Goal: Task Accomplishment & Management: Manage account settings

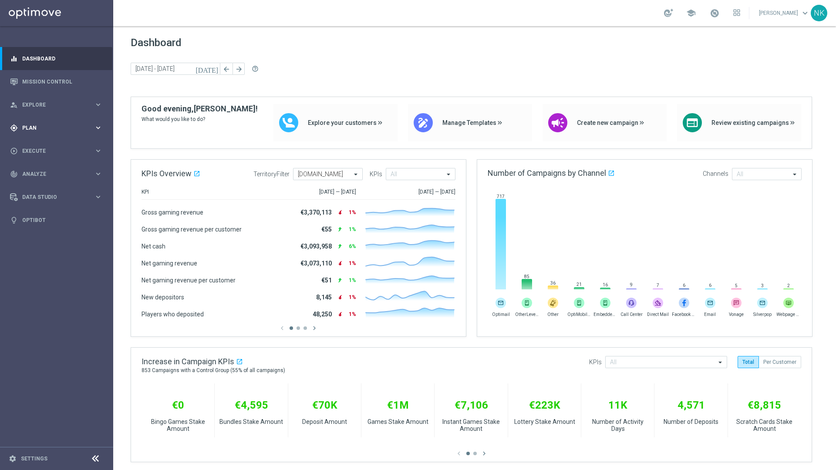
click at [54, 128] on span "Plan" at bounding box center [58, 127] width 72 height 5
click at [48, 145] on link "Target Groups" at bounding box center [57, 145] width 68 height 7
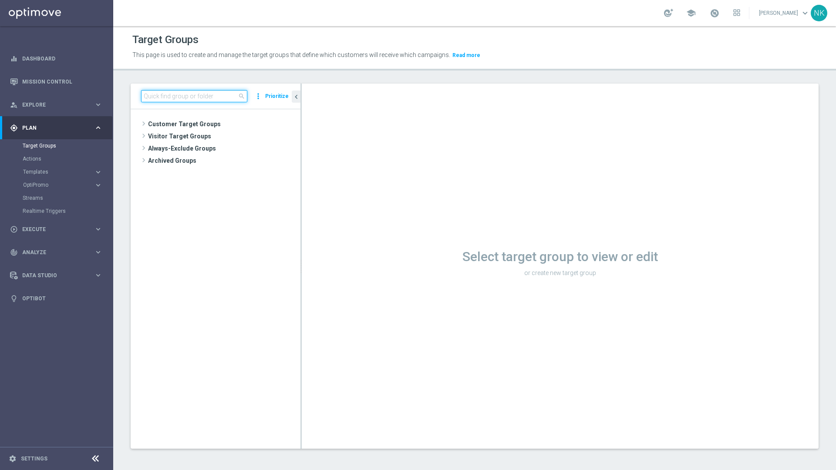
click at [185, 94] on input at bounding box center [194, 96] width 106 height 12
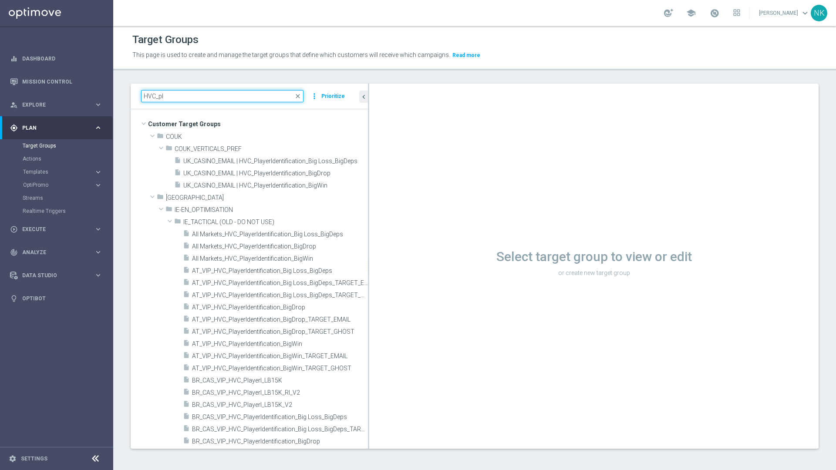
drag, startPoint x: 300, startPoint y: 254, endPoint x: 385, endPoint y: 245, distance: 84.9
click at [385, 245] on as-split "HVC_pl close more_vert Prioritize Customer Target Groups library_add create_new…" at bounding box center [475, 266] width 688 height 365
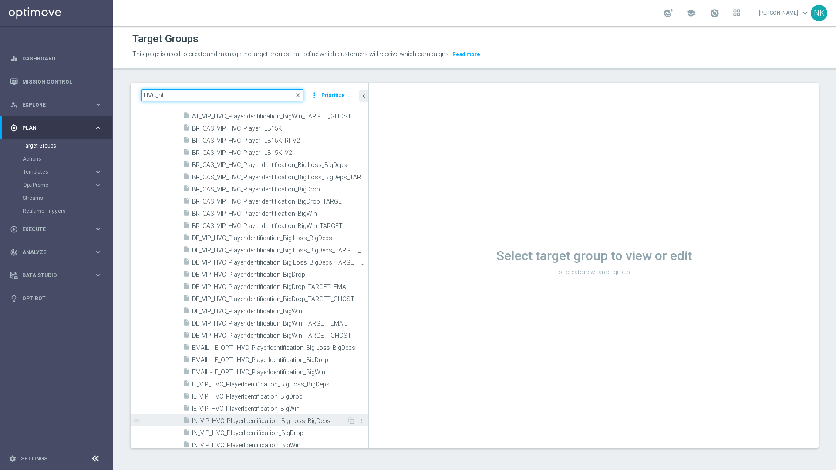
scroll to position [325, 0]
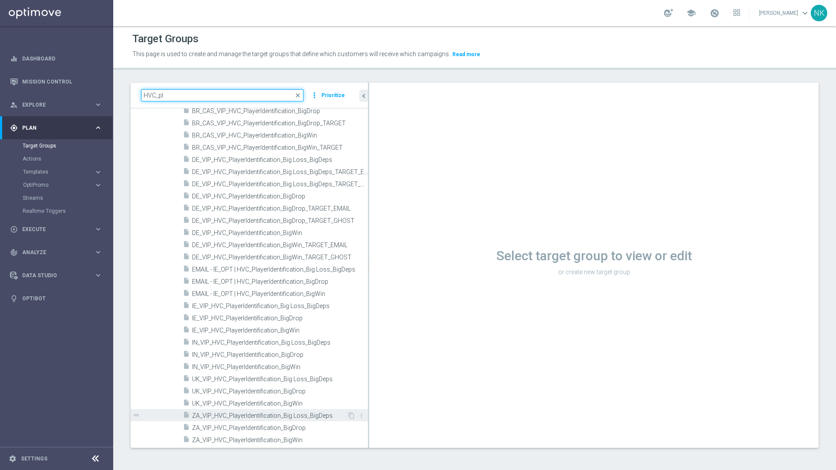
type input "HVC_pl"
click at [267, 415] on span "ZA_VIP_HVC_PlayerIdentification_Big Loss_BigDeps" at bounding box center [269, 415] width 155 height 7
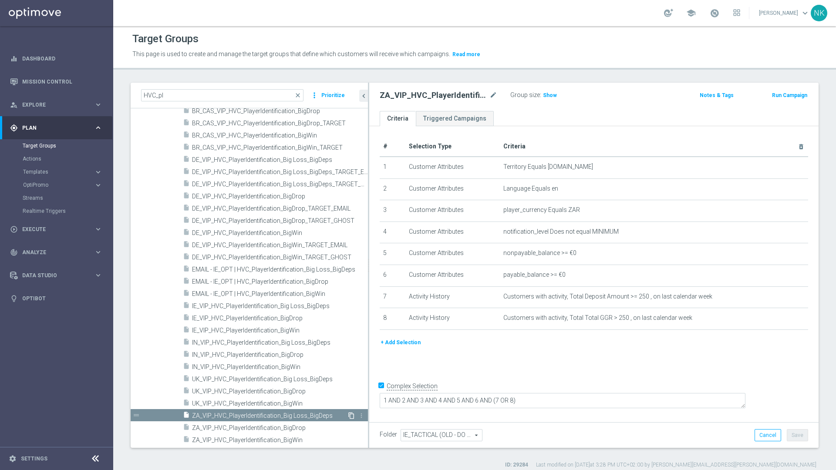
click at [348, 416] on icon "content_copy" at bounding box center [351, 415] width 7 height 7
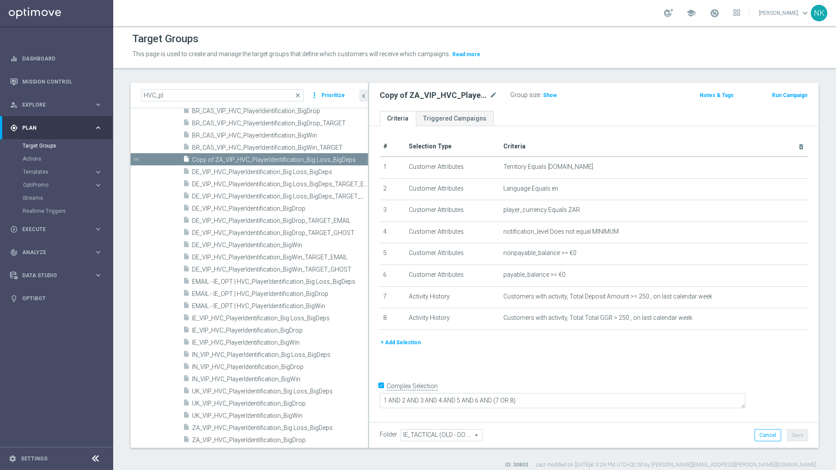
scroll to position [337, 0]
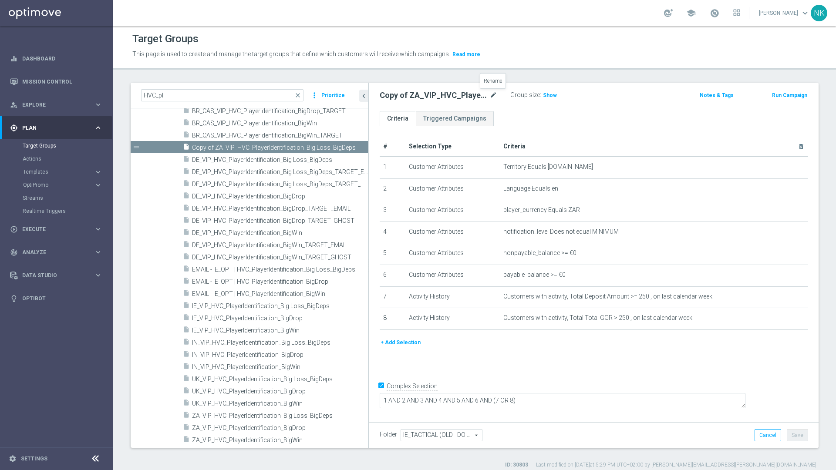
click at [490, 96] on icon "mode_edit" at bounding box center [493, 95] width 8 height 10
click at [446, 99] on input "Copy of ZA_VIP_HVC_PlayerIdentification_Big Loss_BigDeps" at bounding box center [439, 96] width 118 height 12
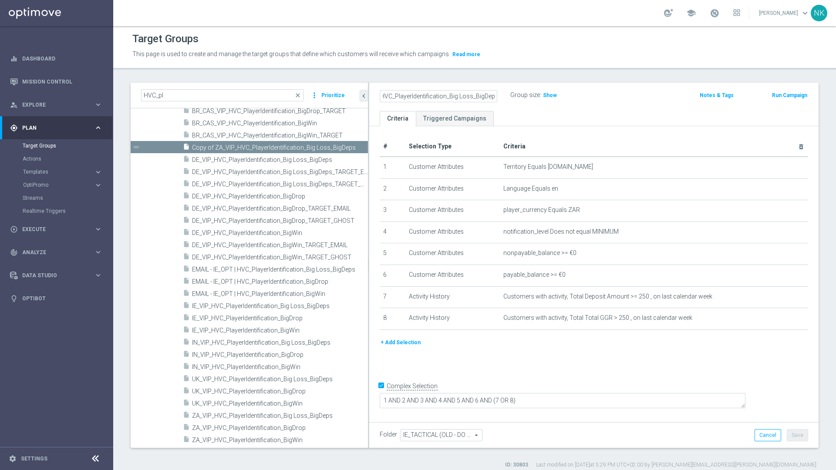
click at [446, 99] on input "Copy of ZA_VIP_HVC_PlayerIdentification_Big Loss_BigDeps" at bounding box center [439, 96] width 118 height 12
click at [492, 95] on icon "mode_edit" at bounding box center [493, 95] width 8 height 10
click at [429, 96] on input "Copy of ZA_VIP_HVC_PlayerIdentification_Big Loss_BigDeps" at bounding box center [439, 96] width 118 height 12
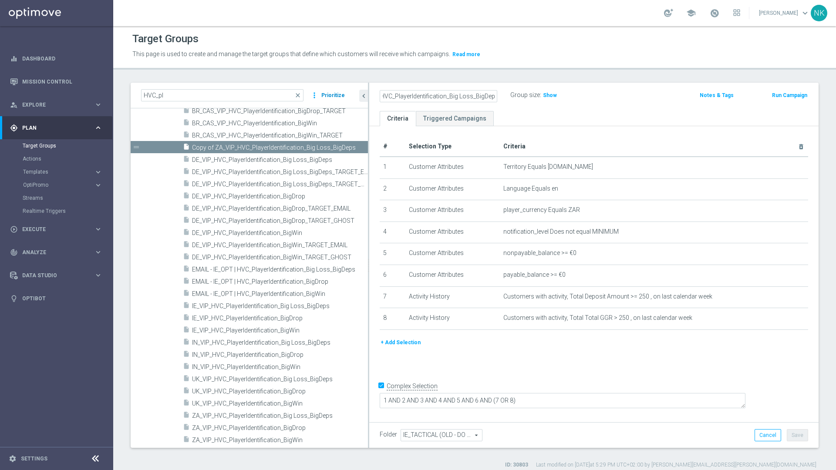
scroll to position [0, 0]
drag, startPoint x: 452, startPoint y: 94, endPoint x: 339, endPoint y: 94, distance: 112.7
click at [339, 94] on as-split "HVC_pl close more_vert Prioritize Customer Target Groups library_add create_new…" at bounding box center [475, 265] width 688 height 365
click at [399, 95] on input "Copy of ZA_VIP_HVC_PlayerIdentification_Big Loss_BigDeps" at bounding box center [439, 96] width 118 height 12
drag, startPoint x: 411, startPoint y: 97, endPoint x: 344, endPoint y: 97, distance: 67.5
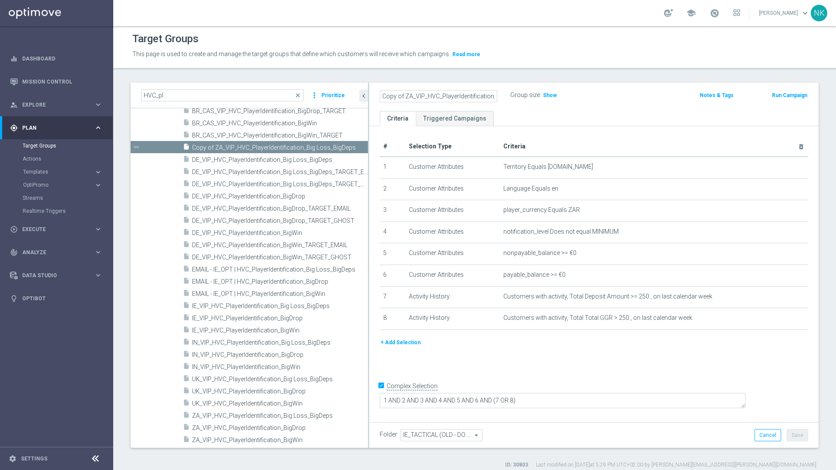
click at [344, 97] on as-split "HVC_pl close more_vert Prioritize Customer Target Groups library_add create_new…" at bounding box center [475, 265] width 688 height 365
click at [416, 97] on input "MT_VIP_HVC_PlayerIdentification_Big Loss_BigDeps" at bounding box center [439, 96] width 118 height 12
type input "MT_VIP_HVC_PlayerIdentification_Big Loss_BigDeps"
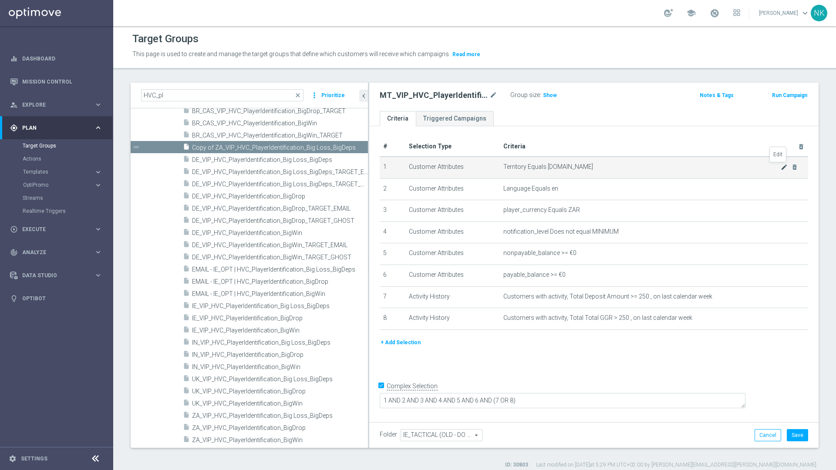
click at [780, 166] on icon "mode_edit" at bounding box center [783, 167] width 7 height 7
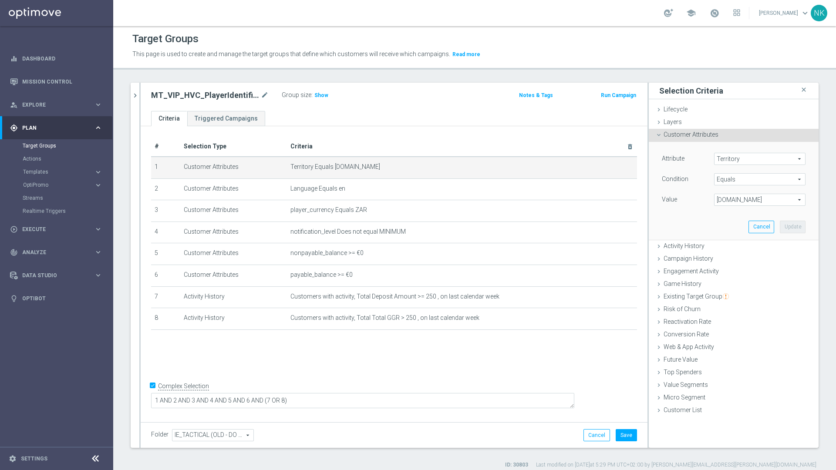
click at [767, 197] on span "www.lottoland.asia" at bounding box center [759, 199] width 91 height 11
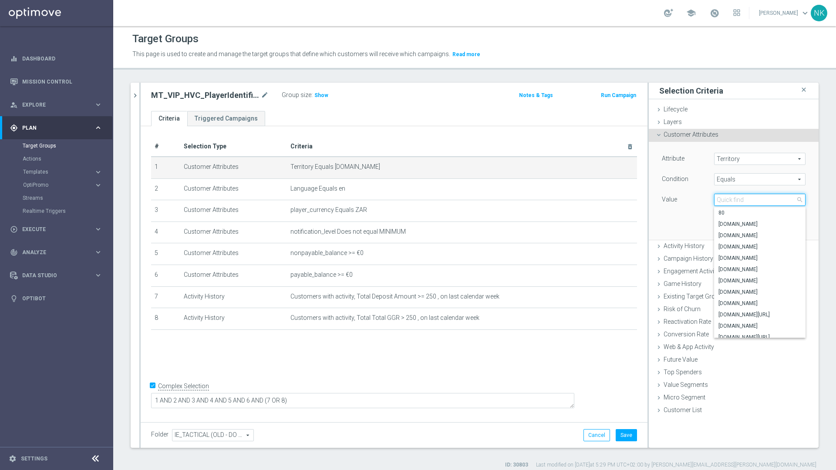
click at [767, 197] on input "search" at bounding box center [759, 200] width 91 height 12
type input "MT"
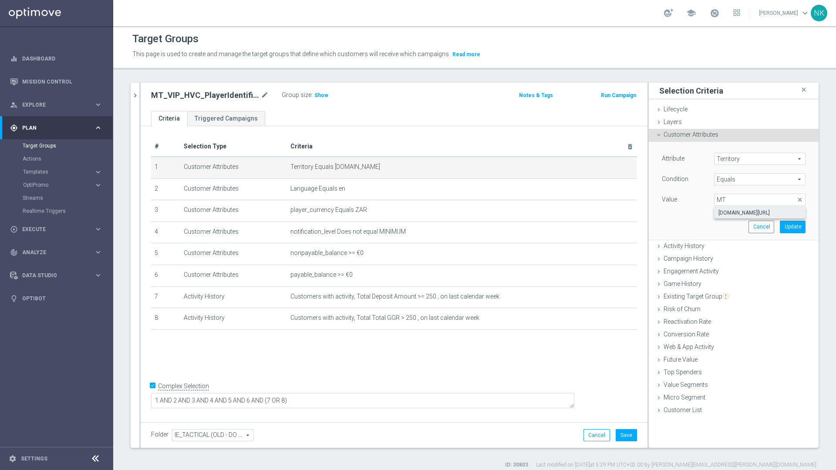
click at [737, 211] on span "www.lottoland.com/mt" at bounding box center [759, 212] width 83 height 7
type input "www.lottoland.com/mt"
click at [785, 228] on button "Update" at bounding box center [793, 227] width 26 height 12
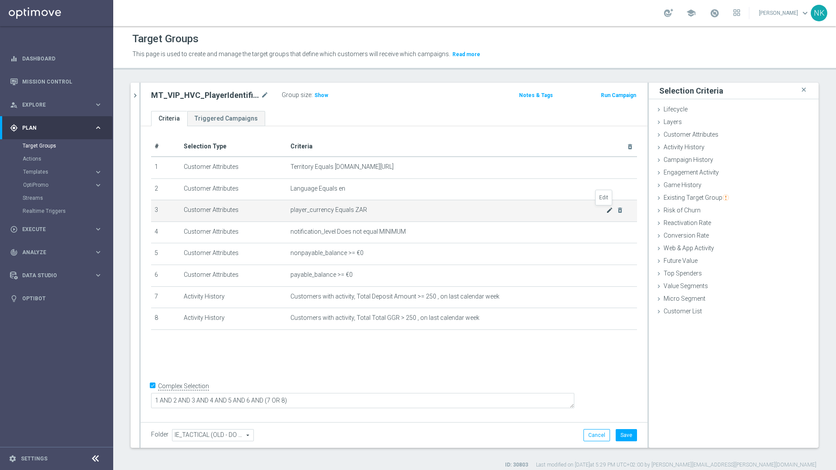
click at [606, 211] on icon "mode_edit" at bounding box center [609, 210] width 7 height 7
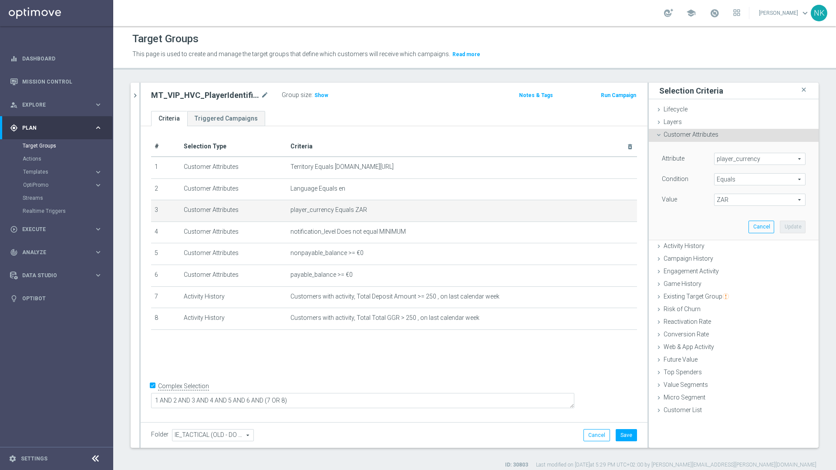
click at [719, 202] on span "ZAR" at bounding box center [759, 199] width 91 height 11
click at [719, 202] on input "search" at bounding box center [759, 200] width 91 height 12
type input "EU"
click at [723, 209] on span "EUR" at bounding box center [759, 212] width 83 height 7
type input "EUR"
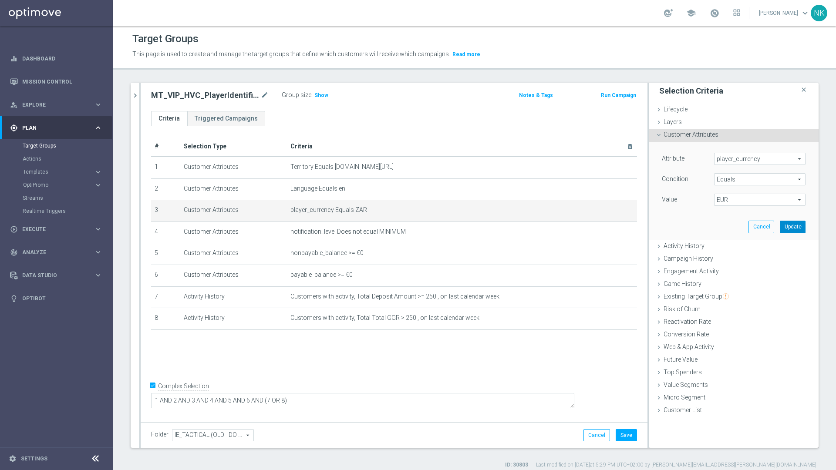
click at [787, 225] on button "Update" at bounding box center [793, 227] width 26 height 12
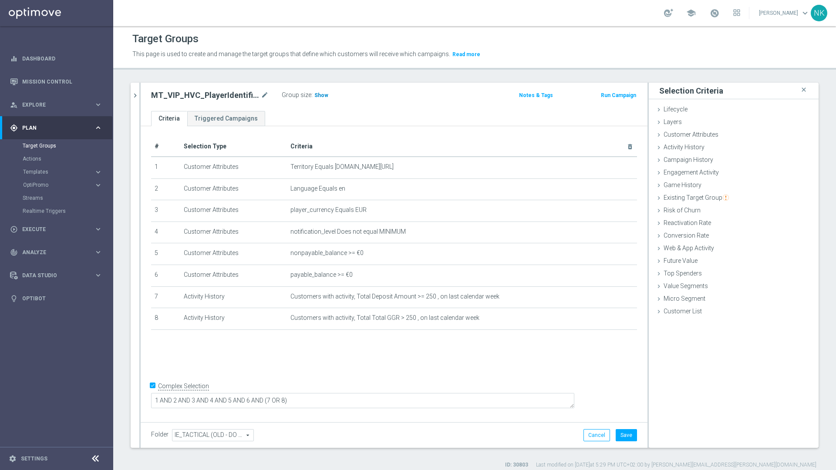
click at [320, 96] on span "Show" at bounding box center [321, 95] width 14 height 6
click at [622, 437] on button "Save" at bounding box center [626, 435] width 21 height 12
click at [137, 95] on icon "chevron_right" at bounding box center [135, 95] width 8 height 8
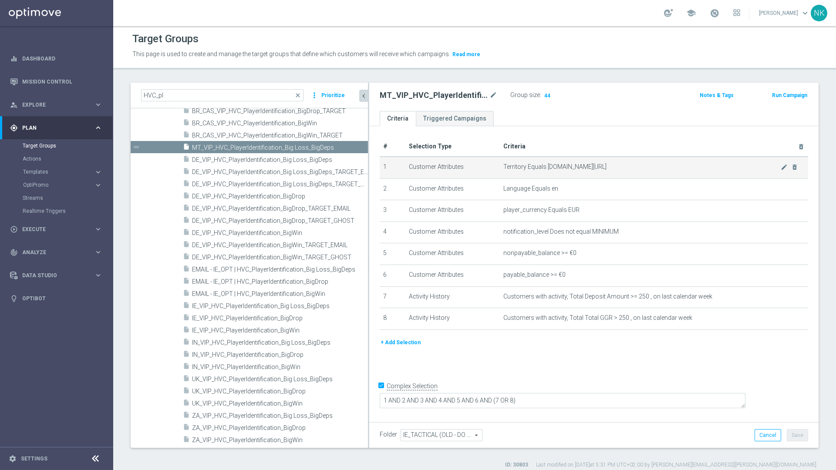
drag, startPoint x: 301, startPoint y: 185, endPoint x: 457, endPoint y: 175, distance: 157.0
click at [457, 175] on as-split "HVC_pl close more_vert Prioritize Customer Target Groups library_add create_new…" at bounding box center [475, 265] width 688 height 365
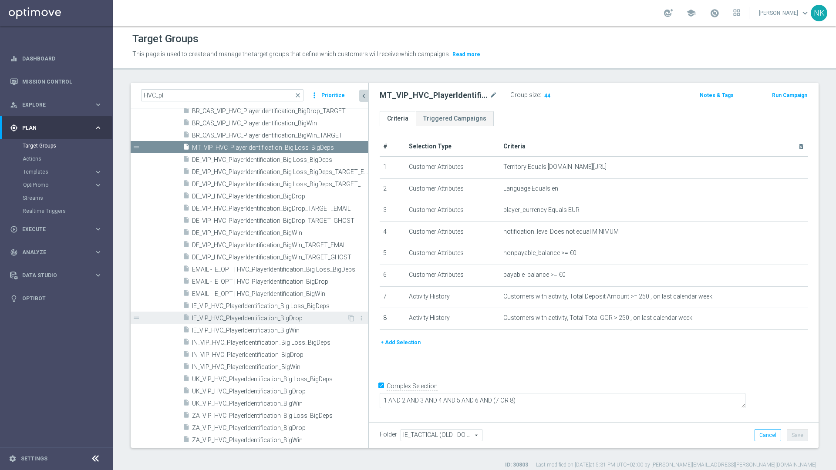
scroll to position [8, 0]
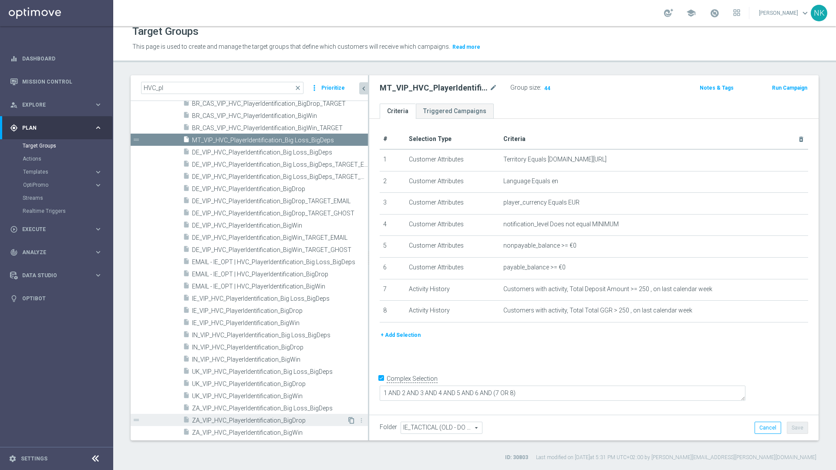
click at [348, 421] on icon "content_copy" at bounding box center [351, 420] width 7 height 7
checkbox input "false"
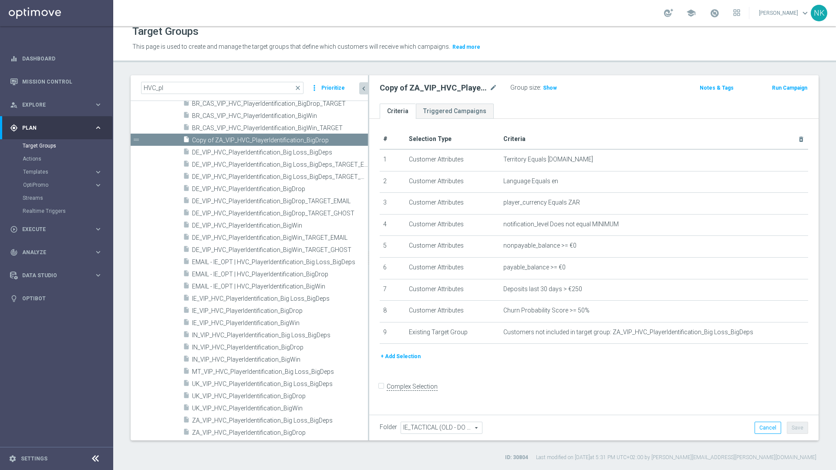
scroll to position [350, 0]
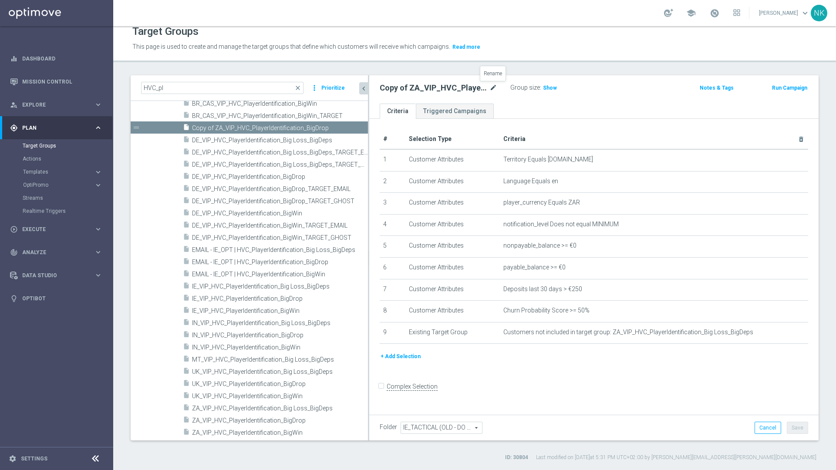
click at [490, 88] on icon "mode_edit" at bounding box center [493, 88] width 8 height 10
click at [407, 94] on input "Copy of ZA_VIP_HVC_PlayerIdentification_BigDrop" at bounding box center [439, 89] width 118 height 12
click at [392, 90] on input "Copy of ZA_VIP_HVC_PlayerIdentification_BigDrop" at bounding box center [439, 89] width 118 height 12
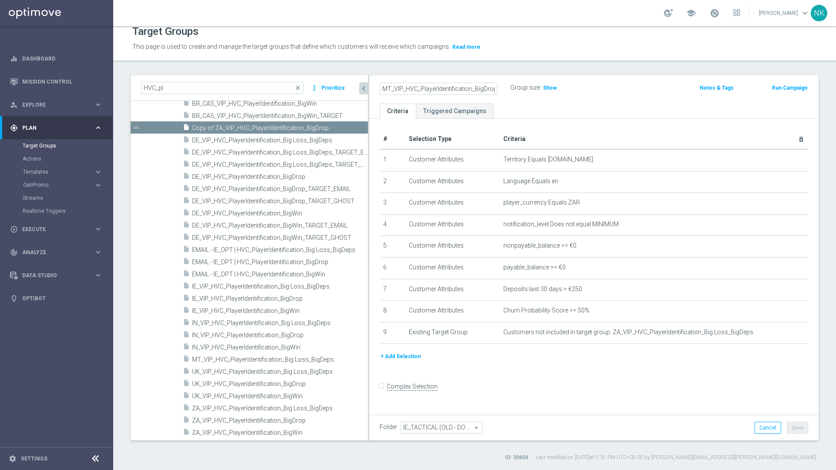
click at [424, 86] on input "MT_VIP_HVC_PlayerIdentification_BigDrop" at bounding box center [439, 89] width 118 height 12
type input "MT_VIP_HVC_PlayerIdentification_BigDrop"
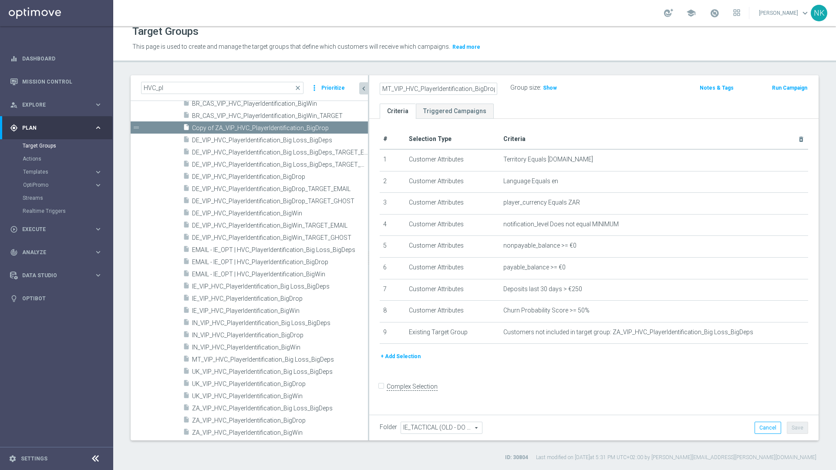
click at [622, 97] on div "MT_VIP_HVC_PlayerIdentification_BigDrop Group size : Show Notes & Tags Run Camp…" at bounding box center [593, 89] width 449 height 28
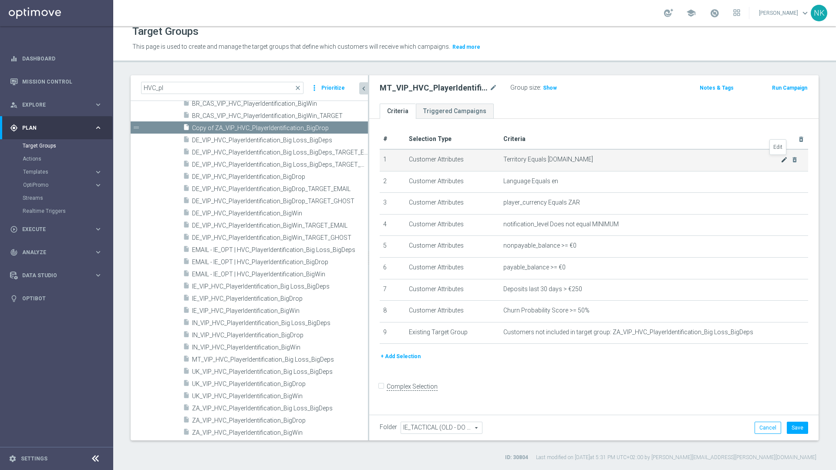
click at [780, 159] on icon "mode_edit" at bounding box center [783, 159] width 7 height 7
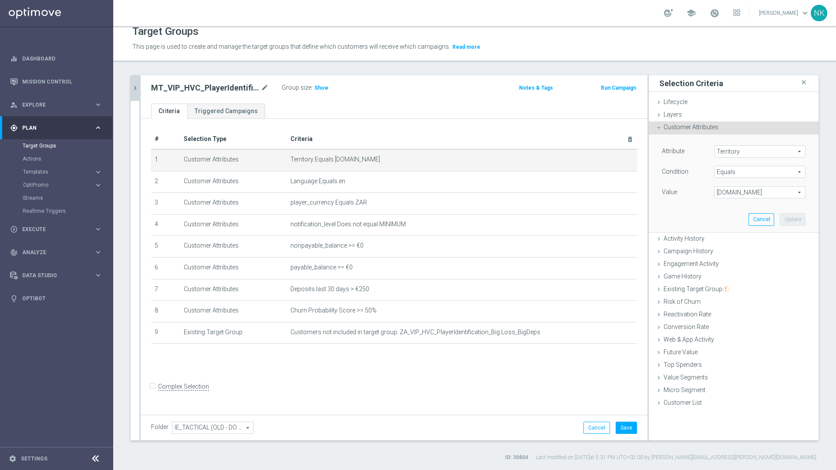
click at [770, 195] on span "www.lottoland.co.za" at bounding box center [759, 192] width 91 height 11
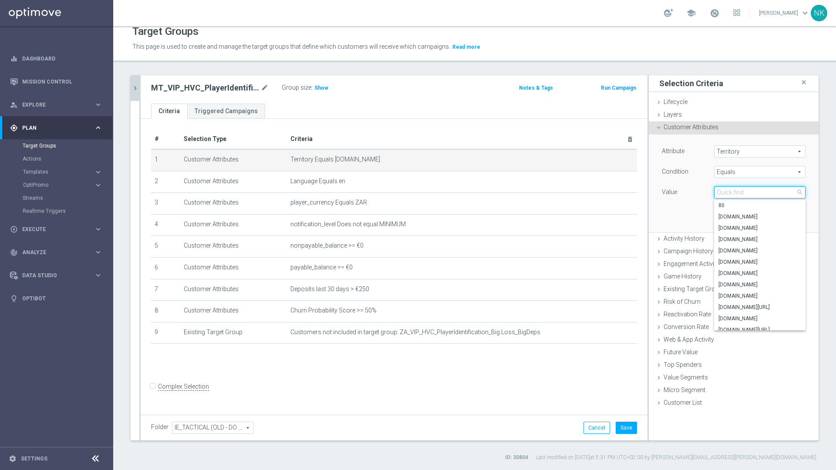
click at [747, 195] on input "search" at bounding box center [759, 192] width 91 height 12
type input "MT"
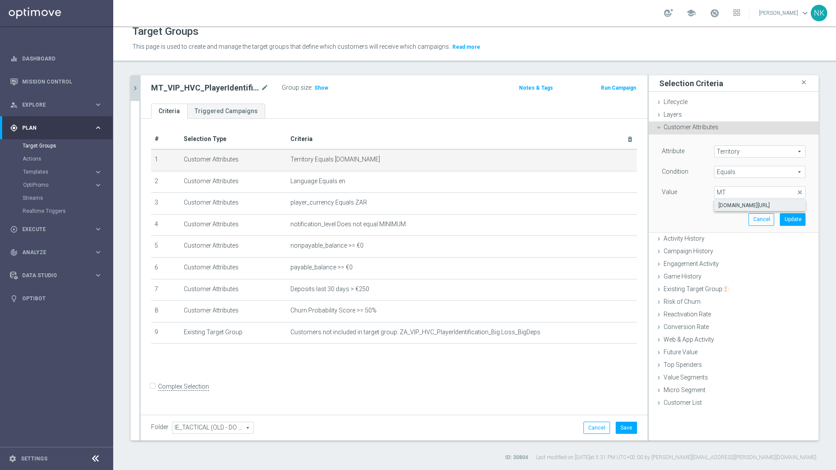
click at [737, 202] on span "www.lottoland.com/mt" at bounding box center [759, 205] width 83 height 7
type input "www.lottoland.com/mt"
click at [784, 219] on button "Update" at bounding box center [793, 219] width 26 height 12
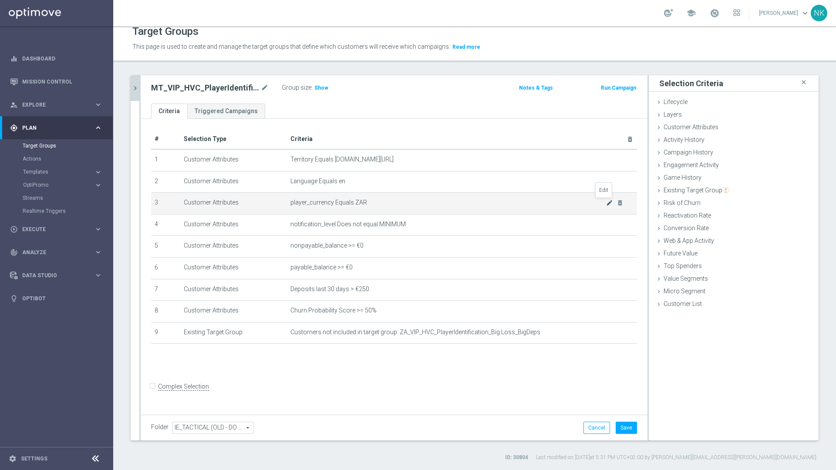
click at [606, 205] on icon "mode_edit" at bounding box center [609, 202] width 7 height 7
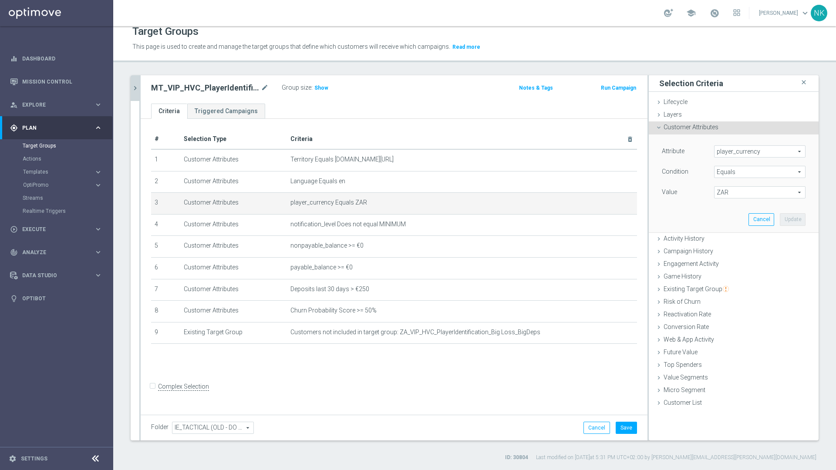
click at [719, 197] on span "ZAR" at bounding box center [759, 192] width 91 height 11
click at [732, 194] on input "search" at bounding box center [759, 192] width 91 height 12
type input "EU"
click at [730, 203] on span "EUR" at bounding box center [759, 205] width 83 height 7
type input "EUR"
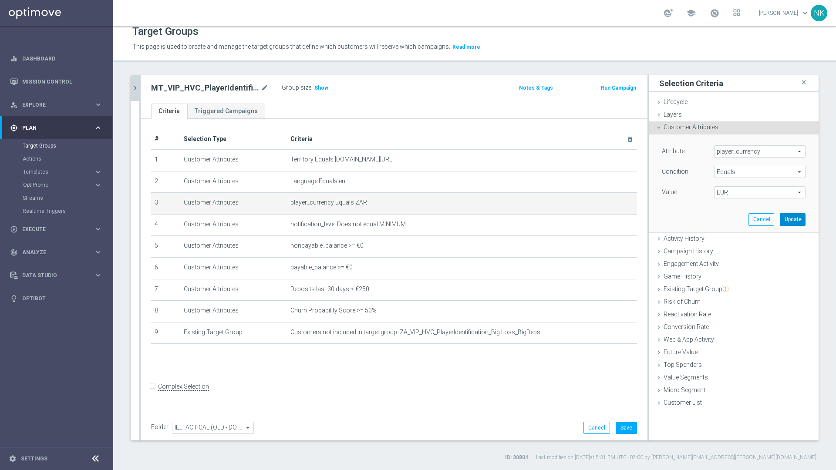
click at [787, 221] on button "Update" at bounding box center [793, 219] width 26 height 12
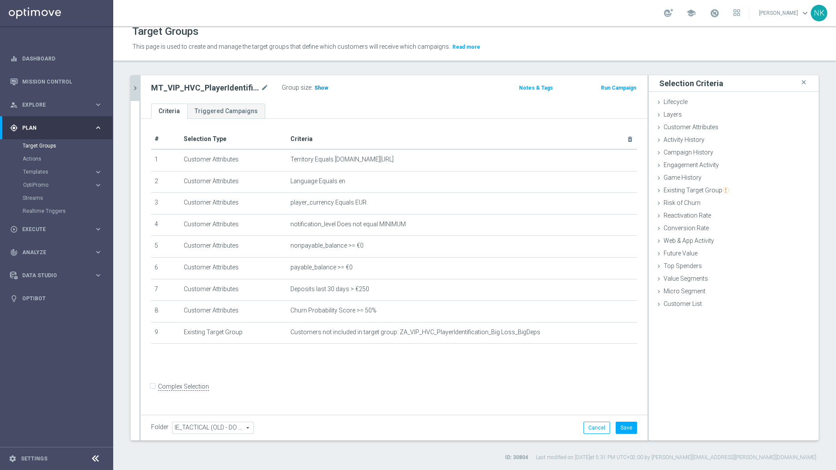
click at [322, 89] on span "Show" at bounding box center [321, 88] width 14 height 6
click at [624, 429] on button "Save" at bounding box center [626, 428] width 21 height 12
click at [139, 87] on icon "chevron_right" at bounding box center [135, 88] width 8 height 8
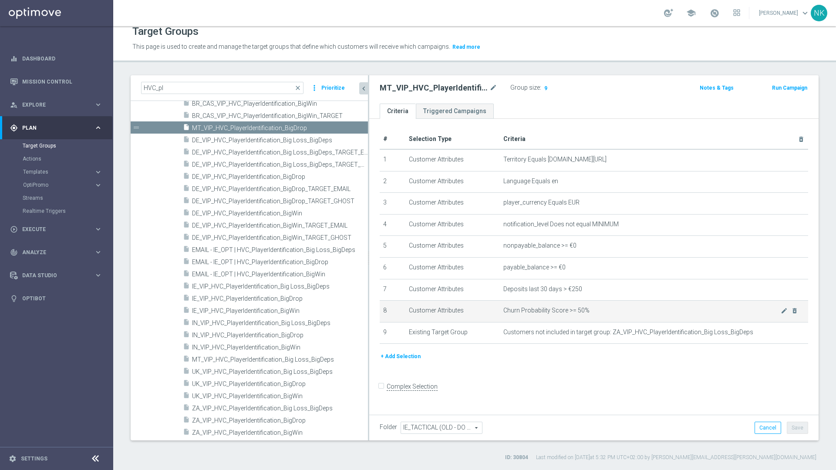
drag, startPoint x: 301, startPoint y: 312, endPoint x: 417, endPoint y: 316, distance: 116.3
click at [417, 316] on as-split "HVC_pl close more_vert Prioritize Customer Target Groups library_add create_new…" at bounding box center [475, 257] width 688 height 365
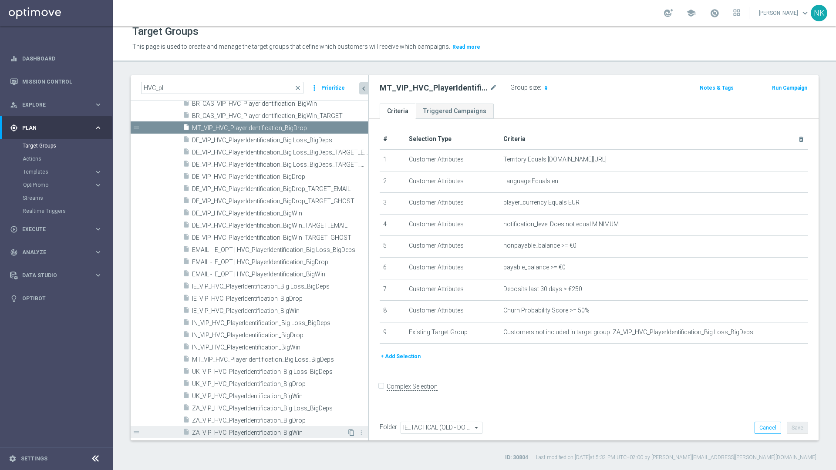
click at [348, 432] on icon "content_copy" at bounding box center [351, 432] width 7 height 7
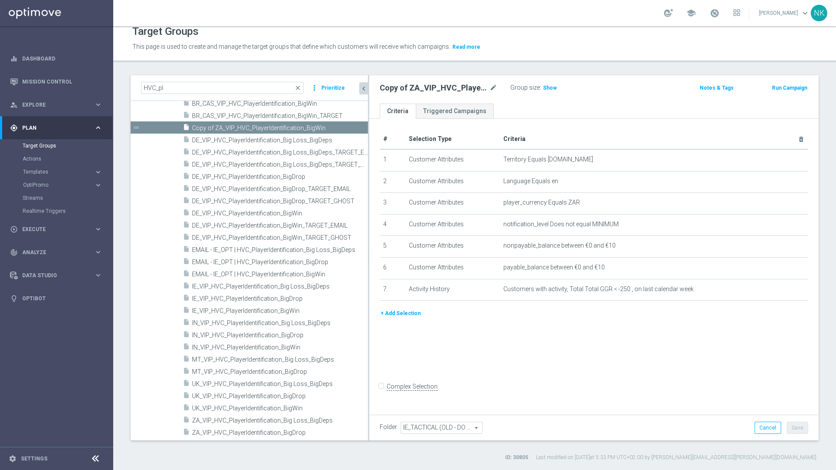
scroll to position [362, 0]
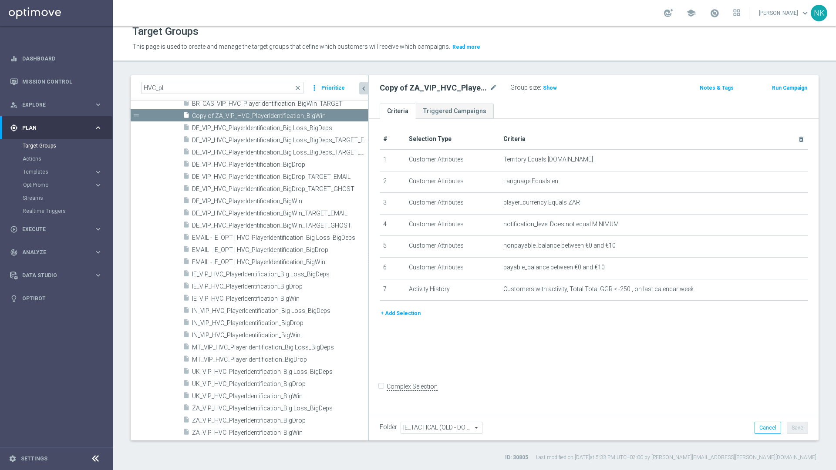
click at [488, 90] on div "Copy of ZA_VIP_HVC_PlayerIdentification_BigWin mode_edit" at bounding box center [439, 88] width 118 height 10
click at [491, 89] on icon "mode_edit" at bounding box center [493, 88] width 8 height 10
click at [429, 91] on input "Copy of ZA_VIP_HVC_PlayerIdentification_BigWin" at bounding box center [439, 89] width 118 height 12
click at [449, 86] on input "Copy of ZA_VIP_HVC_PlayerIdentification_BigWin" at bounding box center [439, 89] width 118 height 12
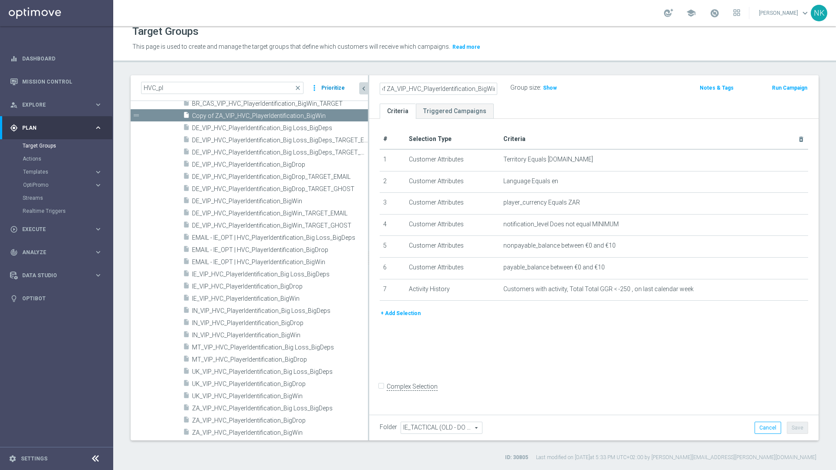
drag, startPoint x: 457, startPoint y: 87, endPoint x: 329, endPoint y: 87, distance: 128.4
click at [329, 87] on as-split "HVC_pl close more_vert Prioritize Customer Target Groups library_add create_new…" at bounding box center [475, 257] width 688 height 365
click at [400, 89] on input "Copy of ZA_VIP_HVC_PlayerIdentification_BigWin" at bounding box center [439, 89] width 118 height 12
click at [399, 90] on input "Copy of ZA_VIP_HVC_PlayerIdentification_BigWin" at bounding box center [439, 89] width 118 height 12
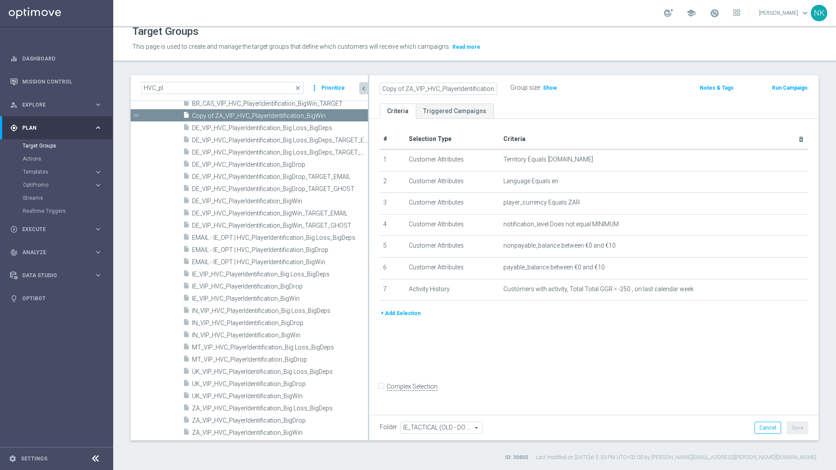
drag, startPoint x: 423, startPoint y: 90, endPoint x: 380, endPoint y: 90, distance: 42.7
click at [380, 90] on input "Copy of ZA_VIP_HVC_PlayerIdentification_BigWin" at bounding box center [439, 89] width 118 height 12
click at [411, 91] on input "Copy of ZA_VIP_HVC_PlayerIdentification_BigWin" at bounding box center [439, 89] width 118 height 12
click at [429, 92] on input "MT_VIP_HVC_PlayerIdentification_BigWin" at bounding box center [439, 89] width 118 height 12
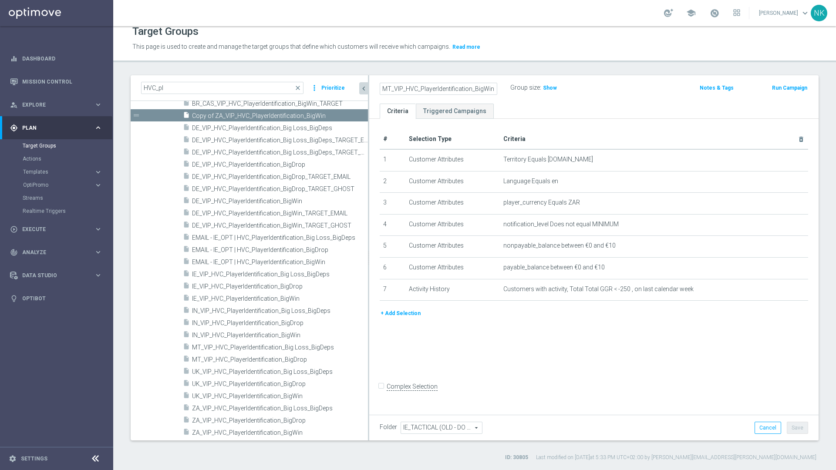
click at [429, 92] on input "MT_VIP_HVC_PlayerIdentification_BigWin" at bounding box center [439, 89] width 118 height 12
type input "MT_VIP_HVC_PlayerIdentification_BigWin"
click at [605, 83] on div "MT_VIP_HVC_PlayerIdentification_BigWin Group size : Show" at bounding box center [520, 88] width 294 height 13
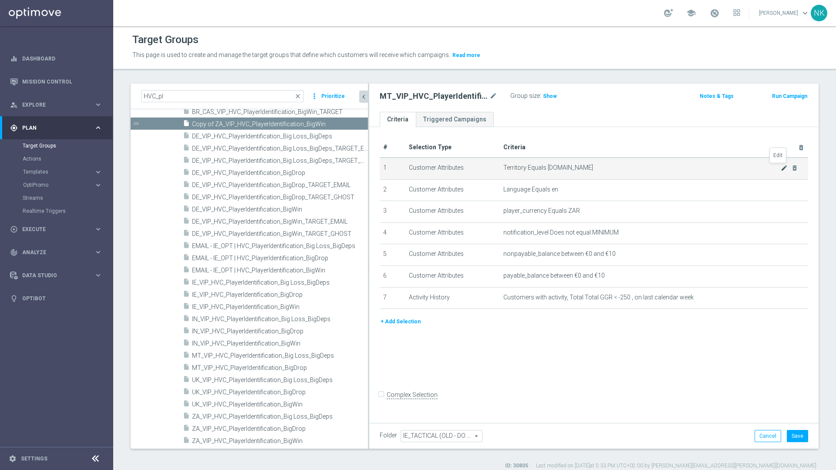
click at [780, 168] on icon "mode_edit" at bounding box center [783, 168] width 7 height 7
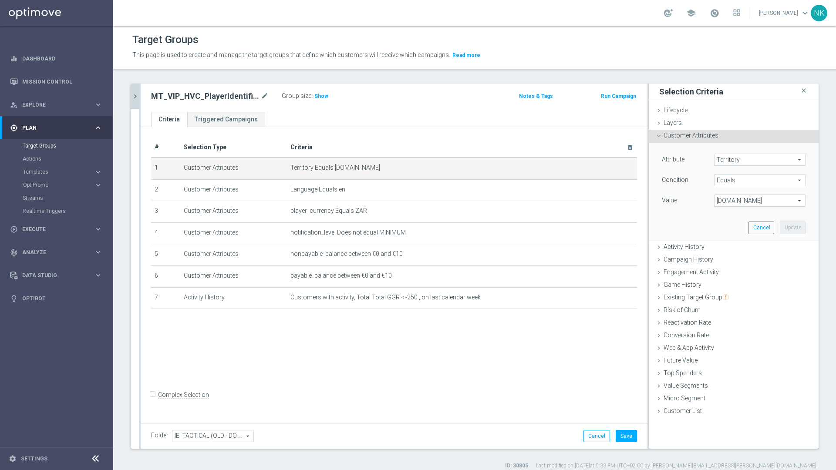
click at [770, 199] on span "www.lottoland.co.za" at bounding box center [759, 200] width 91 height 11
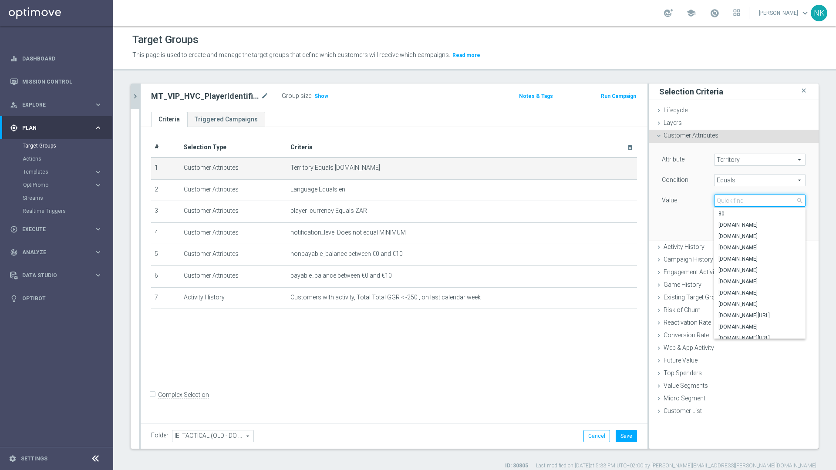
click at [770, 199] on input "search" at bounding box center [759, 201] width 91 height 12
type input "MT"
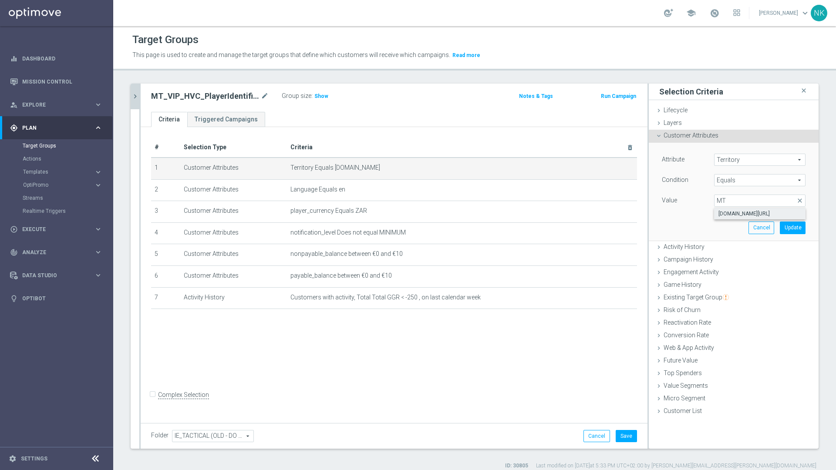
click at [747, 213] on span "www.lottoland.com/mt" at bounding box center [759, 213] width 83 height 7
type input "www.lottoland.com/mt"
click at [787, 227] on button "Update" at bounding box center [793, 228] width 26 height 12
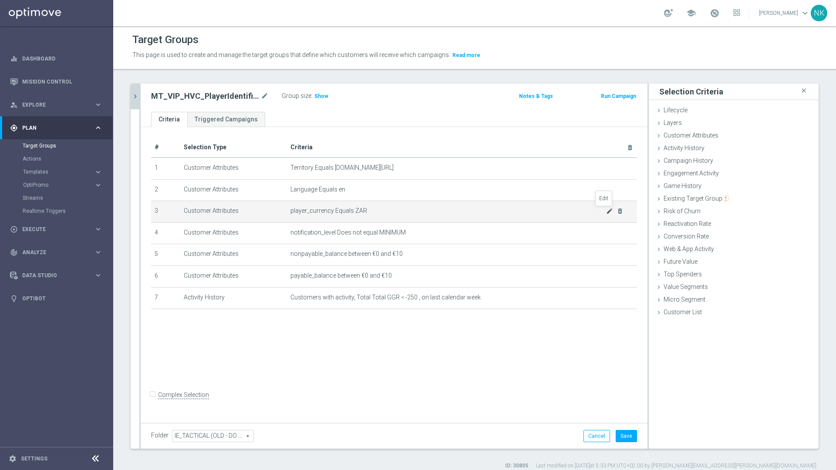
click at [606, 212] on icon "mode_edit" at bounding box center [609, 211] width 7 height 7
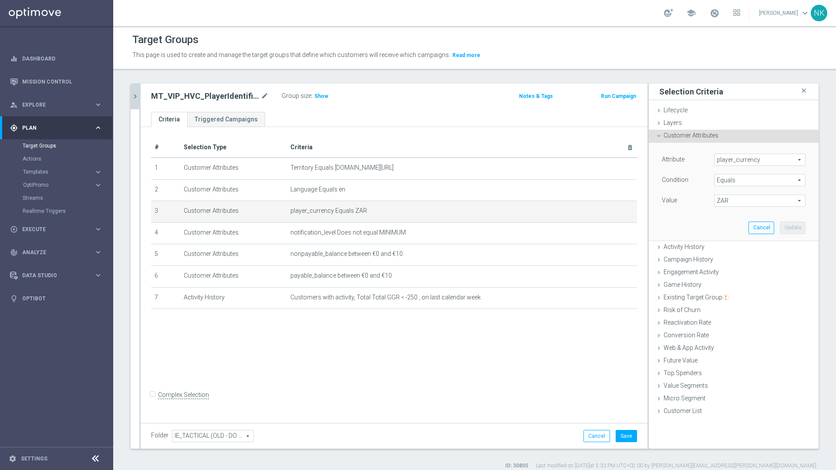
click at [730, 207] on div "Value ZAR ZAR arrow_drop_down search" at bounding box center [733, 202] width 157 height 14
click at [736, 203] on span "ZAR" at bounding box center [759, 200] width 91 height 11
click at [736, 203] on input "search" at bounding box center [759, 201] width 91 height 12
type input "EUR"
click at [733, 210] on span "EUR" at bounding box center [759, 213] width 83 height 7
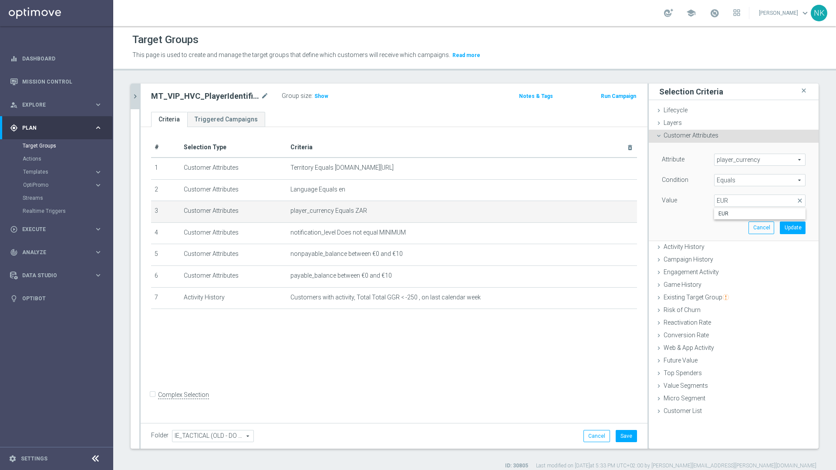
type input "EUR"
click at [786, 227] on button "Update" at bounding box center [793, 228] width 26 height 12
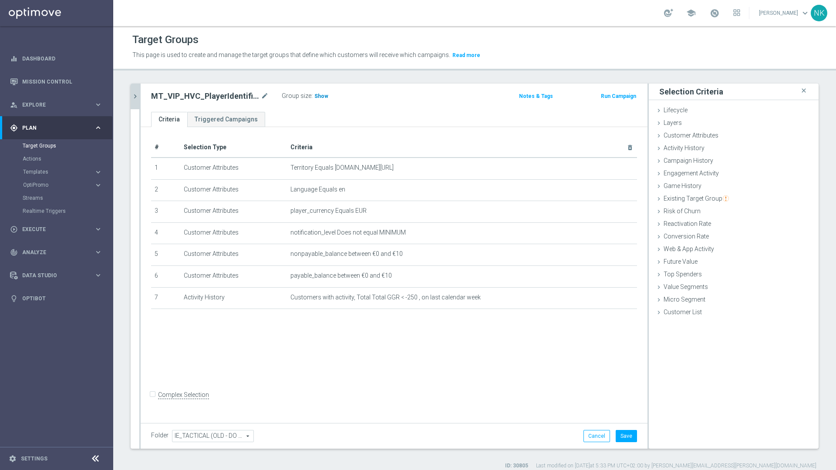
click at [326, 96] on h3 "Show" at bounding box center [321, 96] width 16 height 10
click at [623, 438] on button "Save" at bounding box center [626, 436] width 21 height 12
click at [134, 92] on icon "chevron_right" at bounding box center [135, 96] width 8 height 8
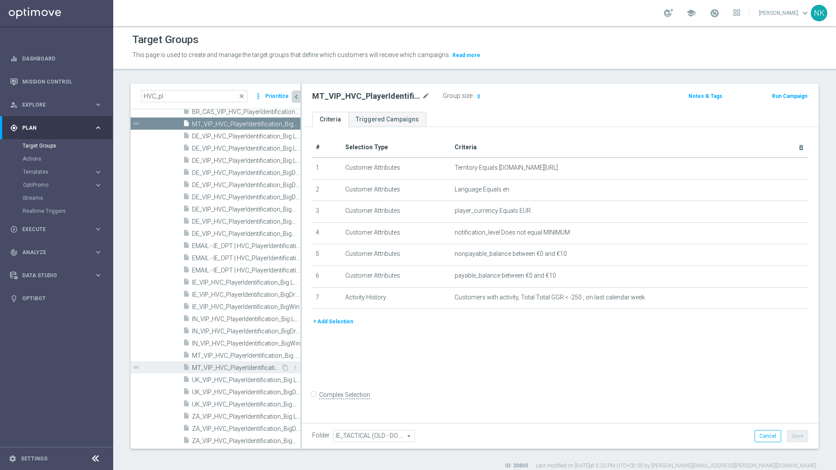
scroll to position [8, 0]
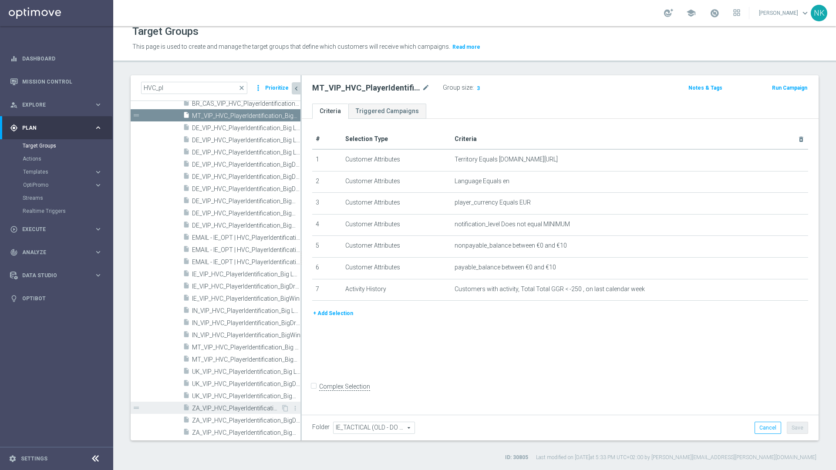
click at [237, 407] on span "ZA_VIP_HVC_PlayerIdentification_Big Loss_BigDeps" at bounding box center [236, 408] width 89 height 7
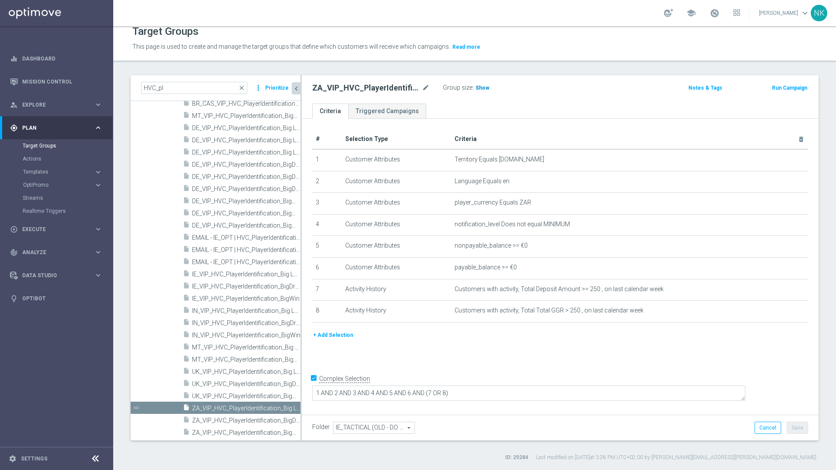
click at [484, 88] on span "Show" at bounding box center [482, 88] width 14 height 6
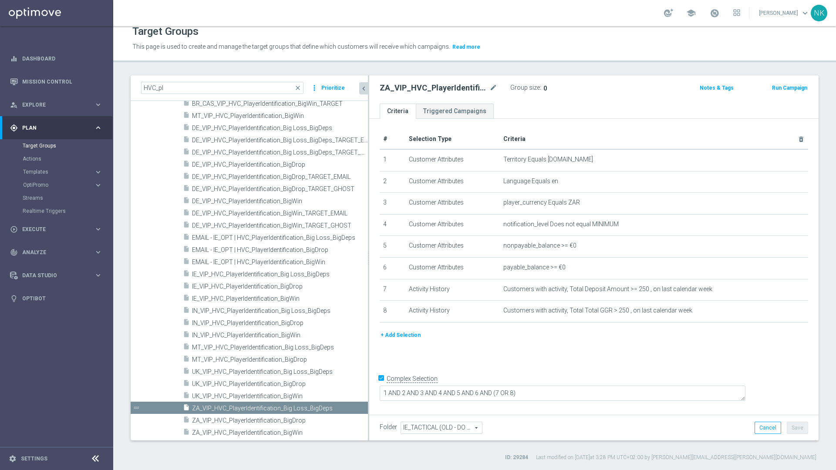
drag, startPoint x: 300, startPoint y: 384, endPoint x: 372, endPoint y: 383, distance: 71.4
click at [372, 383] on as-split "HVC_pl close more_vert Prioritize Customer Target Groups library_add create_new…" at bounding box center [475, 257] width 688 height 365
click at [261, 421] on span "ZA_VIP_HVC_PlayerIdentification_BigDrop" at bounding box center [269, 420] width 155 height 7
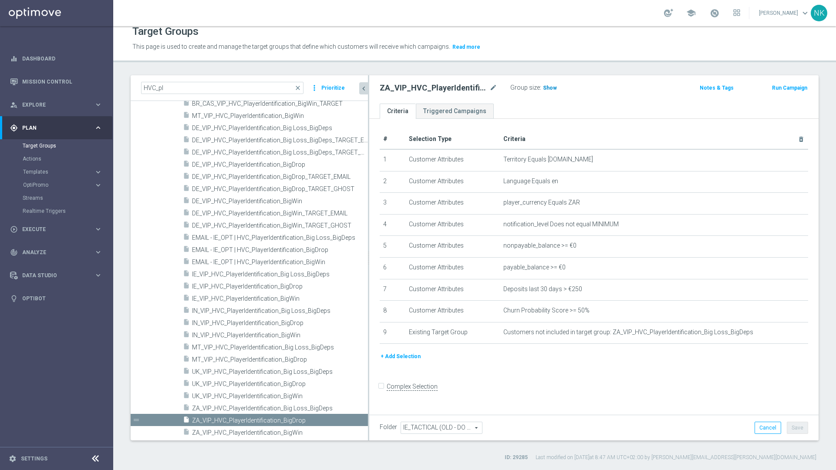
click at [548, 89] on span "Show" at bounding box center [550, 88] width 14 height 6
click at [267, 431] on span "ZA_VIP_HVC_PlayerIdentification_BigWin" at bounding box center [269, 432] width 155 height 7
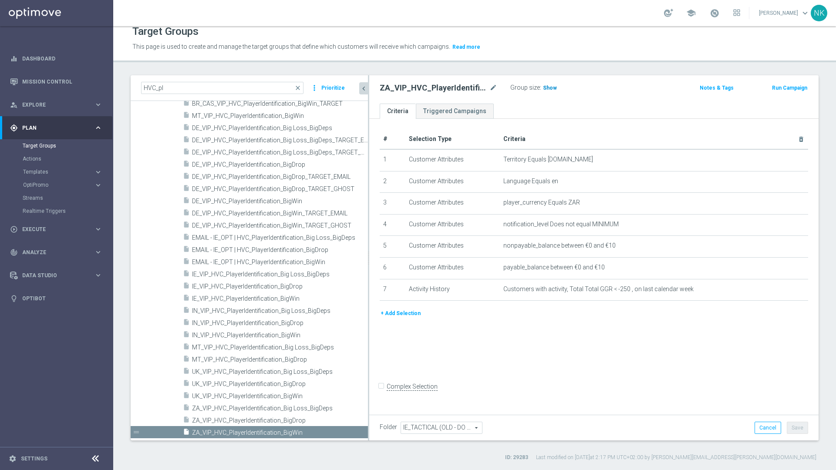
click at [548, 86] on span "Show" at bounding box center [550, 88] width 14 height 6
click at [286, 410] on span "ZA_VIP_HVC_PlayerIdentification_Big Loss_BigDeps" at bounding box center [269, 408] width 155 height 7
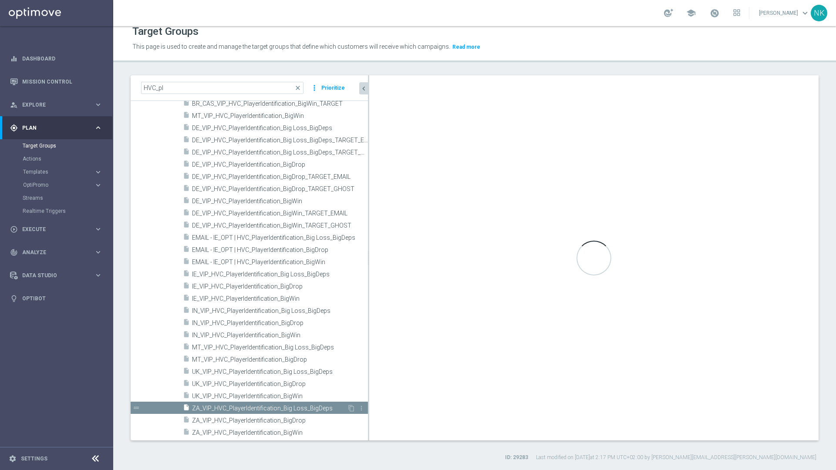
checkbox input "true"
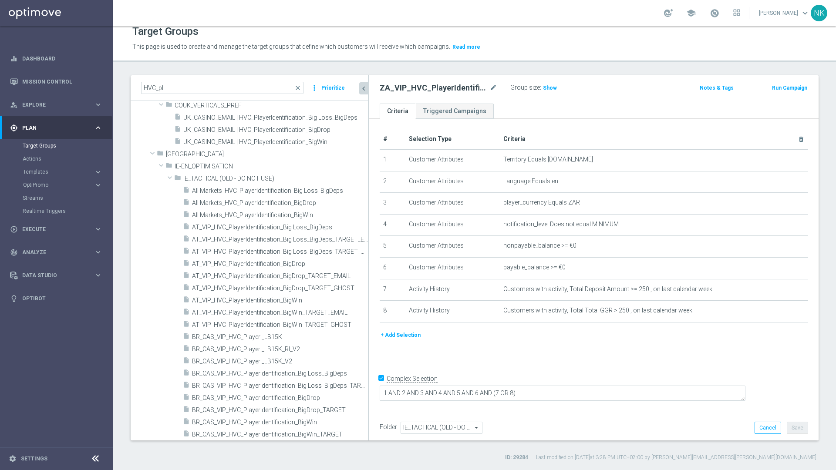
scroll to position [23, 0]
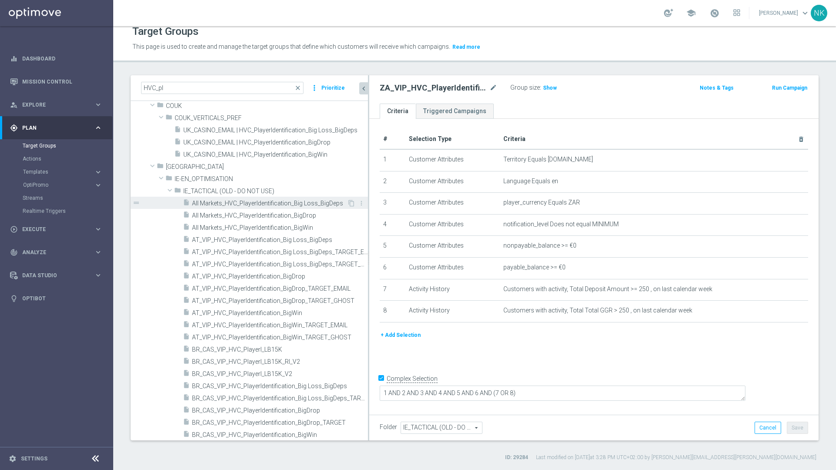
click at [257, 206] on span "All Markets_HVC_PlayerIdentification_Big Loss_BigDeps" at bounding box center [269, 203] width 155 height 7
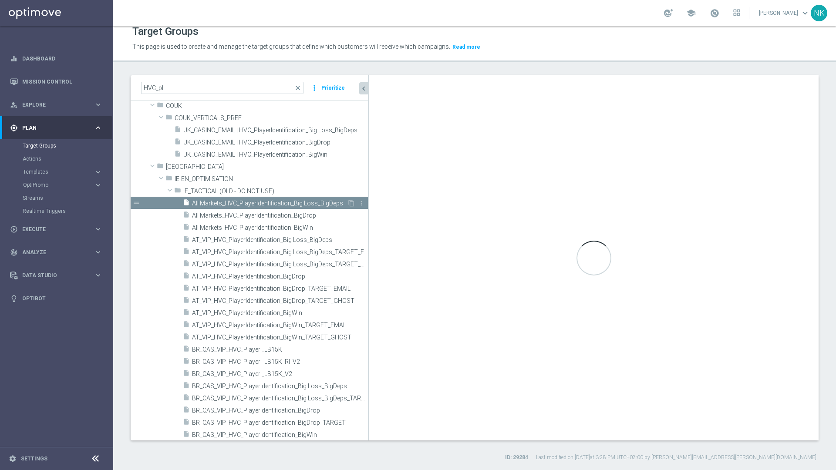
type textarea "1 OR 2 OR 3 OR 4 OR 5 OR 6 OR 7"
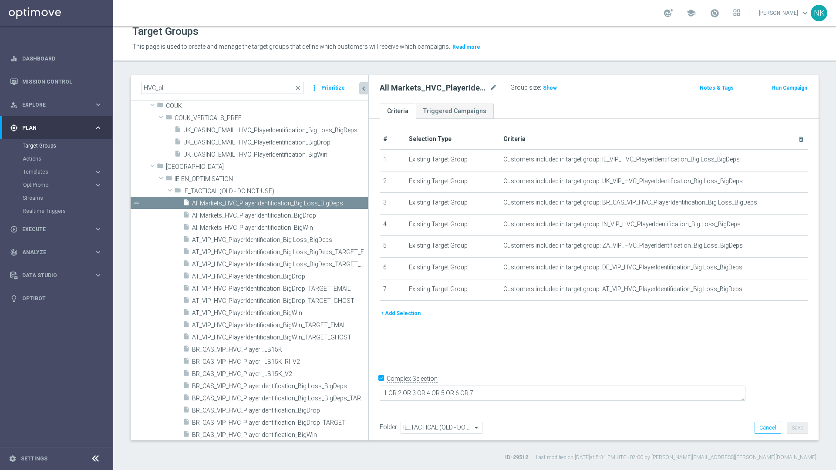
click at [398, 315] on button "+ Add Selection" at bounding box center [401, 314] width 42 height 10
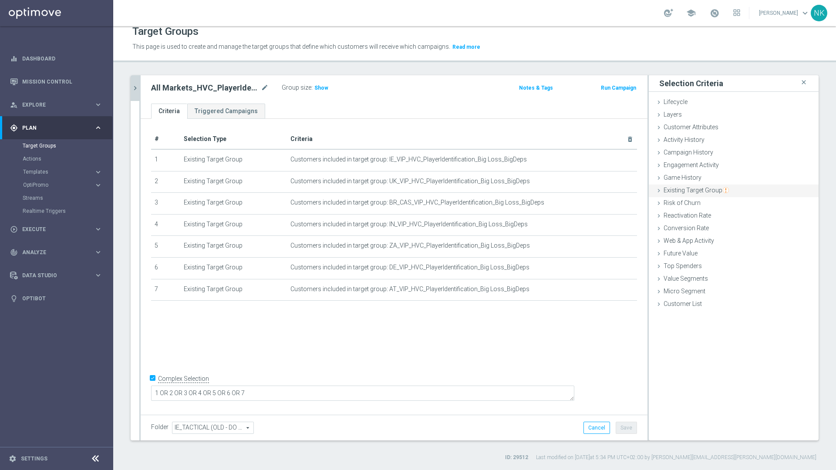
click at [679, 191] on span "Existing Target Group" at bounding box center [695, 190] width 65 height 7
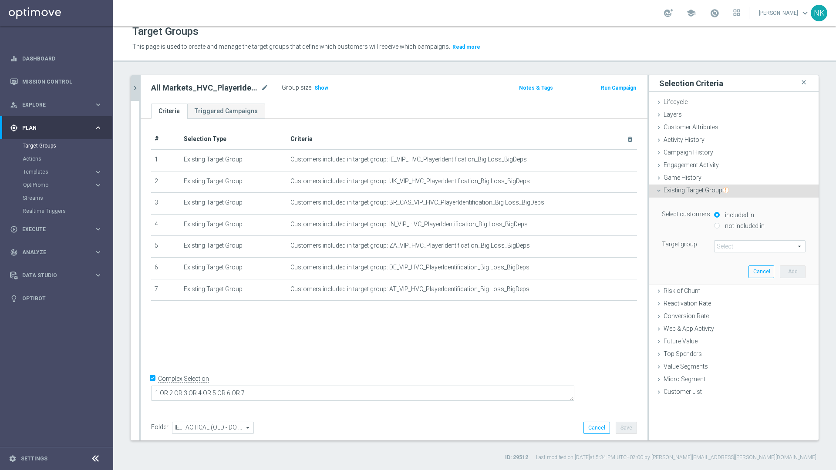
click at [739, 249] on span at bounding box center [759, 246] width 91 height 11
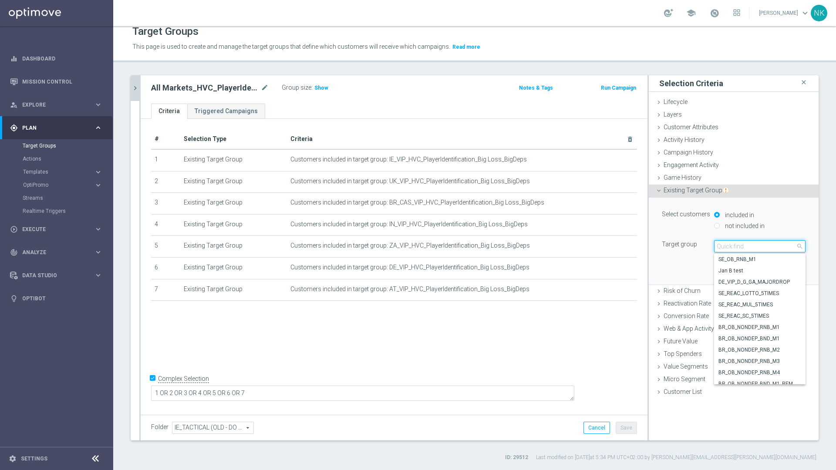
click at [739, 249] on input "search" at bounding box center [759, 246] width 91 height 12
paste input "MT_VIP_HVC_PlayerIdentification_Big Loss_BigDeps"
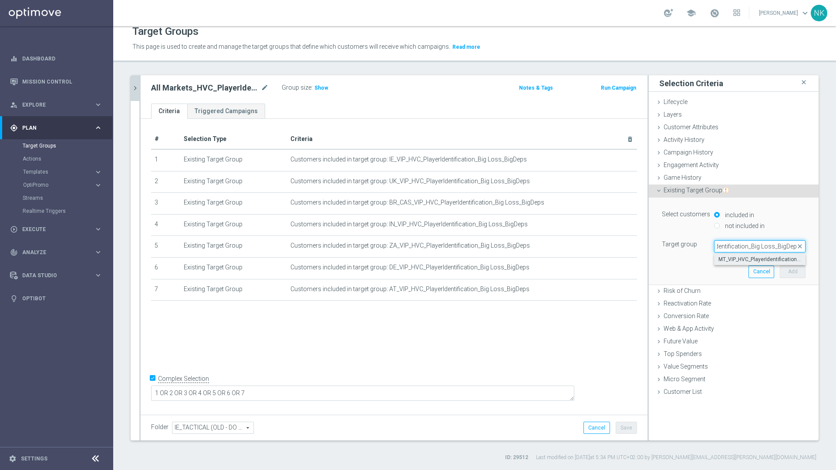
type input "MT_VIP_HVC_PlayerIdentification_Big Loss_BigDeps"
click at [733, 259] on span "MT_VIP_HVC_PlayerIdentification_Big Loss_BigDeps" at bounding box center [759, 259] width 83 height 7
type input "MT_VIP_HVC_PlayerIdentification_Big Loss_BigDeps"
click at [783, 272] on button "Add" at bounding box center [793, 272] width 26 height 12
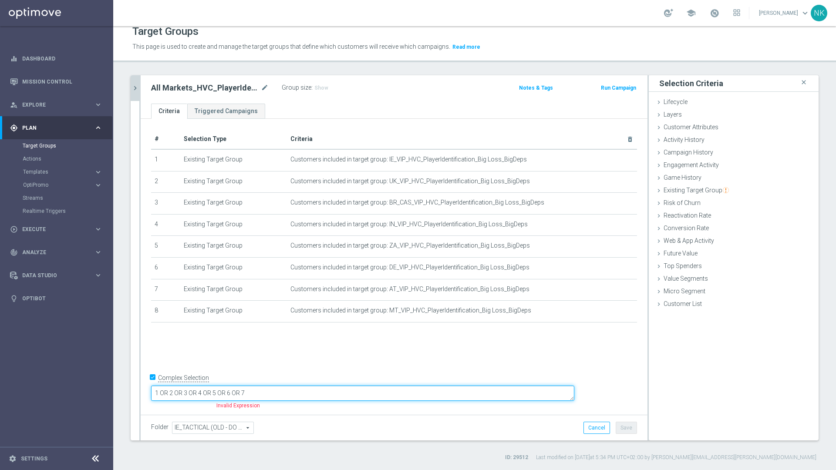
click at [336, 396] on textarea "1 OR 2 OR 3 OR 4 OR 5 OR 6 OR 7" at bounding box center [362, 393] width 423 height 15
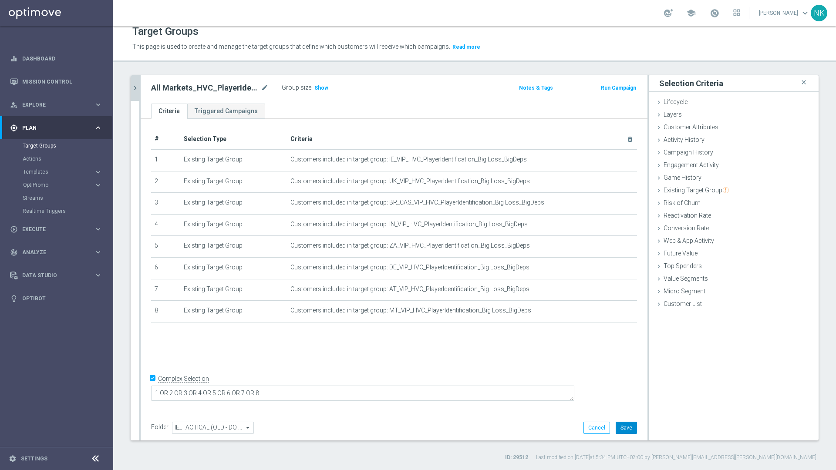
click at [625, 430] on button "Save" at bounding box center [626, 428] width 21 height 12
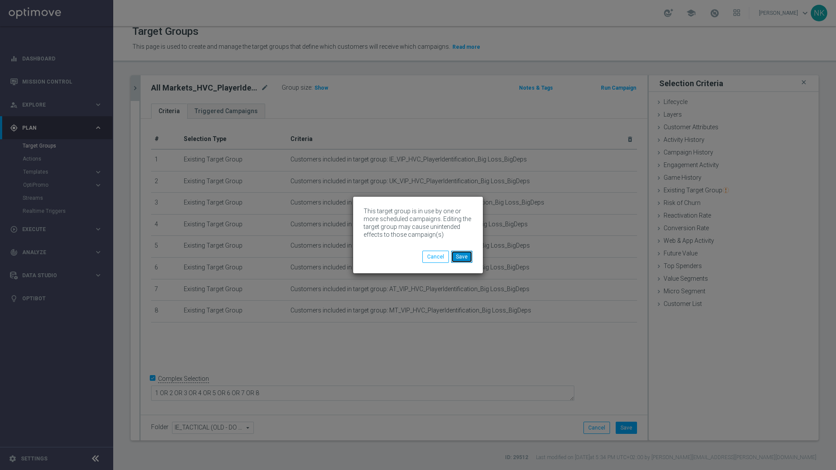
click at [465, 255] on button "Save" at bounding box center [461, 257] width 21 height 12
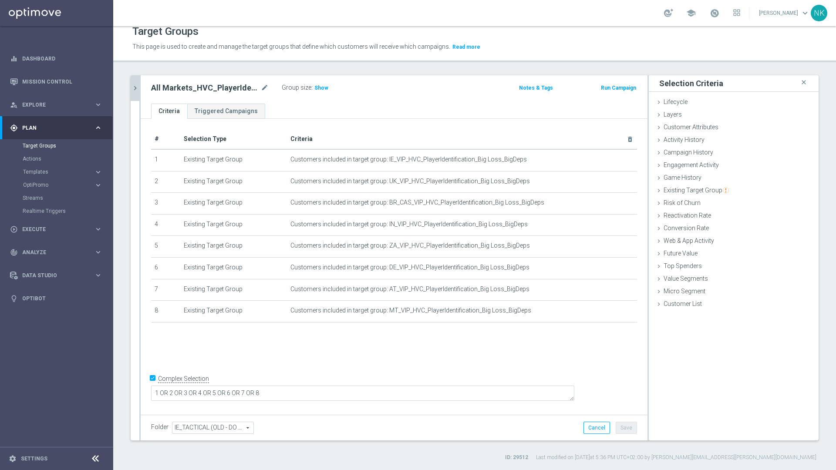
click at [135, 90] on icon "chevron_right" at bounding box center [135, 88] width 8 height 8
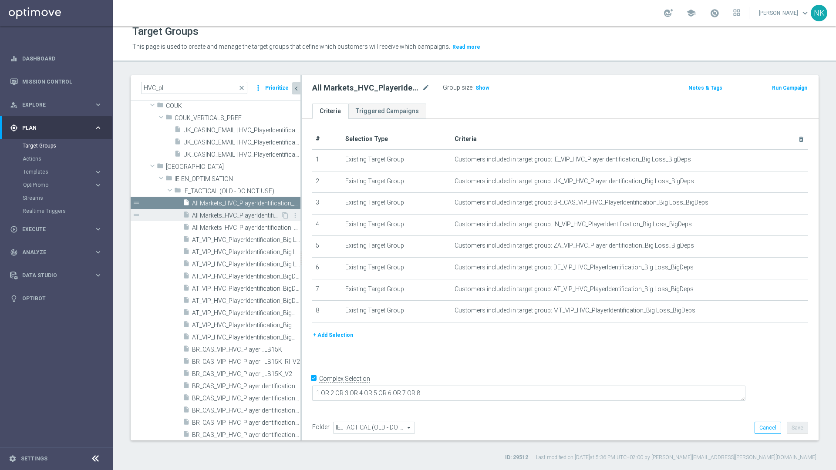
click at [240, 213] on span "All Markets_HVC_PlayerIdentification_BigDrop" at bounding box center [236, 215] width 89 height 7
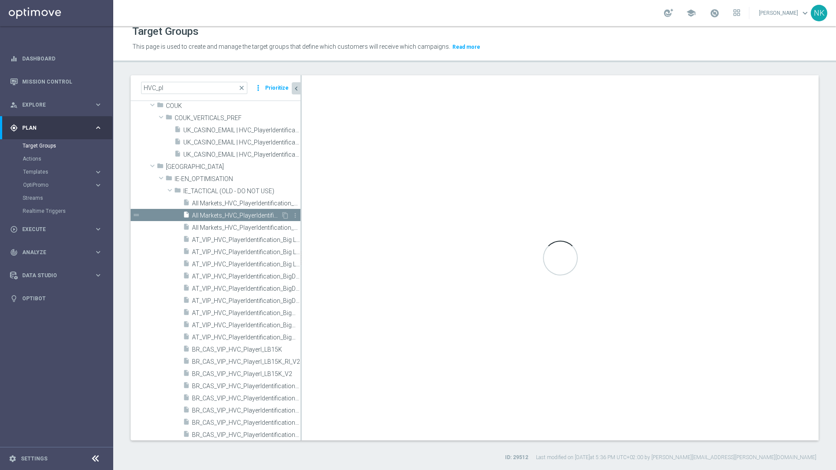
type textarea "1 OR 2 OR 3 OR 4 OR 5 OR 6 OR 7"
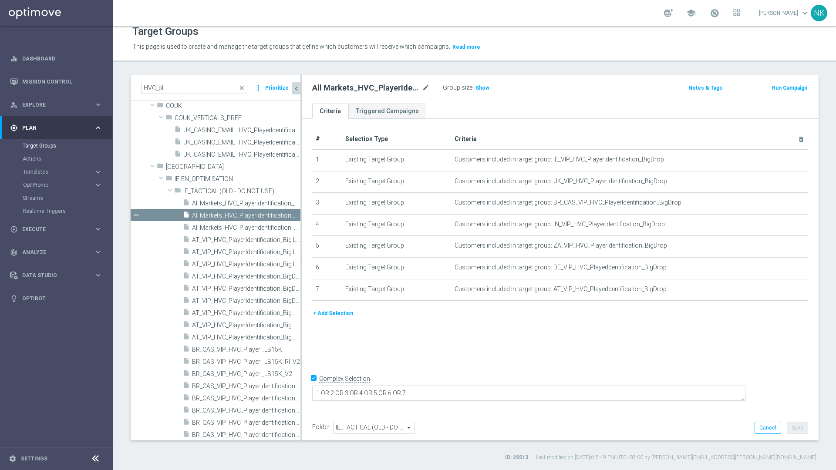
click at [324, 316] on button "+ Add Selection" at bounding box center [333, 314] width 42 height 10
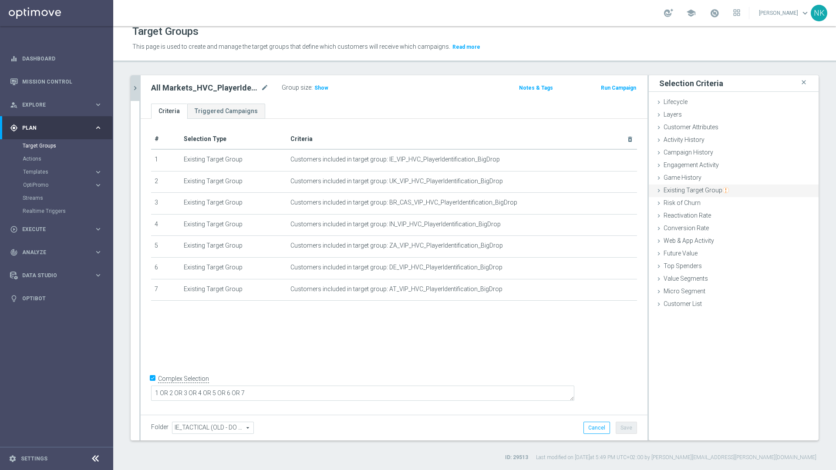
click at [675, 190] on span "Existing Target Group" at bounding box center [695, 190] width 65 height 7
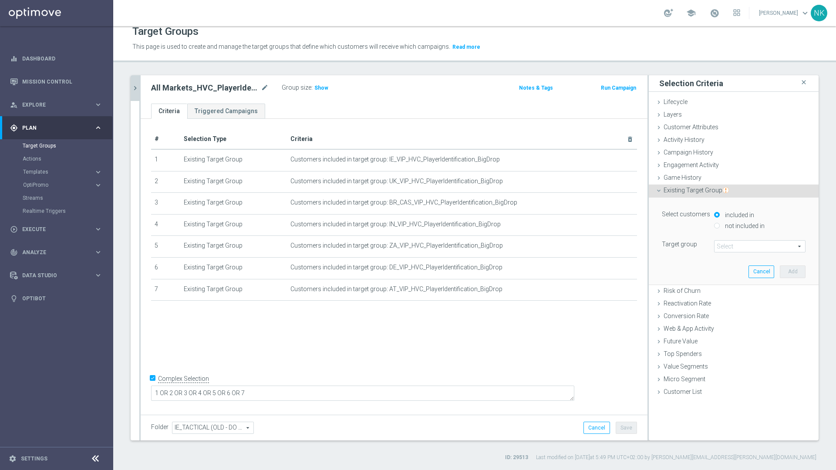
click at [730, 246] on span at bounding box center [759, 246] width 91 height 11
click at [0, 0] on input "search" at bounding box center [0, 0] width 0 height 0
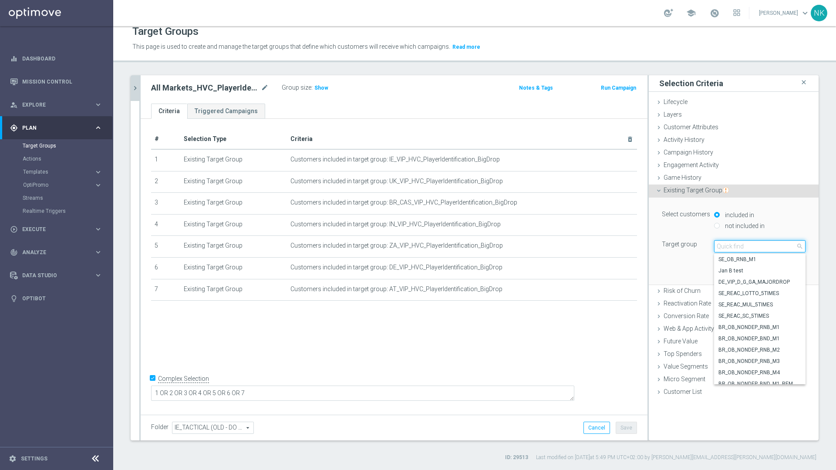
paste input "MT_VIP_HVC_PlayerIdentification_BigDrop"
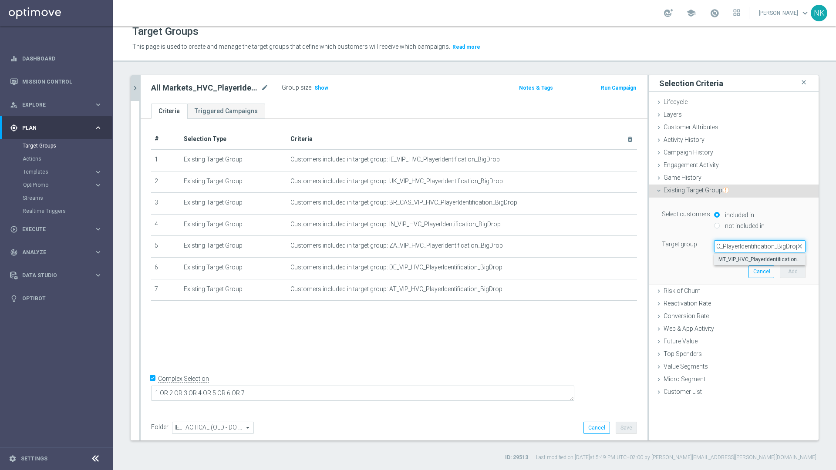
type input "MT_VIP_HVC_PlayerIdentification_BigDrop"
click at [736, 260] on span "MT_VIP_HVC_PlayerIdentification_BigDrop" at bounding box center [759, 259] width 83 height 7
type input "MT_VIP_HVC_PlayerIdentification_BigDrop"
click at [782, 268] on button "Add" at bounding box center [793, 272] width 26 height 12
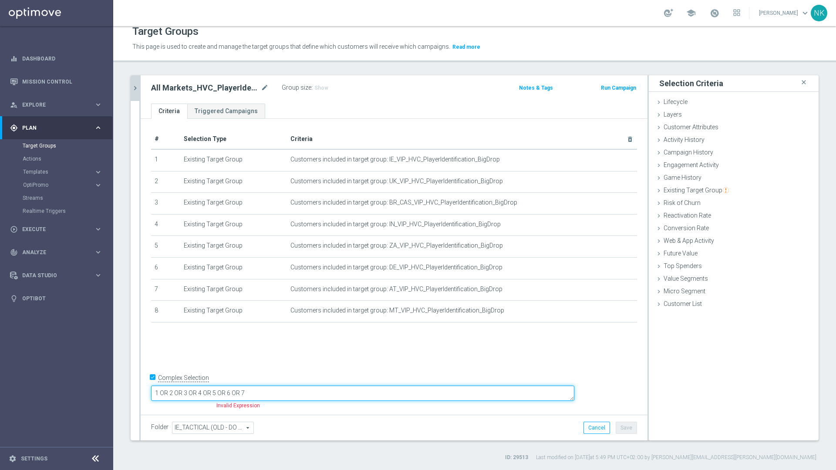
click at [340, 396] on textarea "1 OR 2 OR 3 OR 4 OR 5 OR 6 OR 7" at bounding box center [362, 393] width 423 height 15
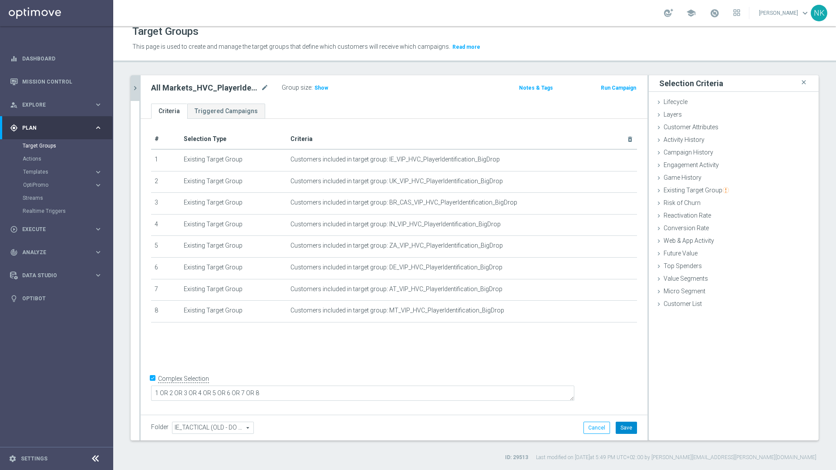
click at [616, 426] on button "Save" at bounding box center [626, 428] width 21 height 12
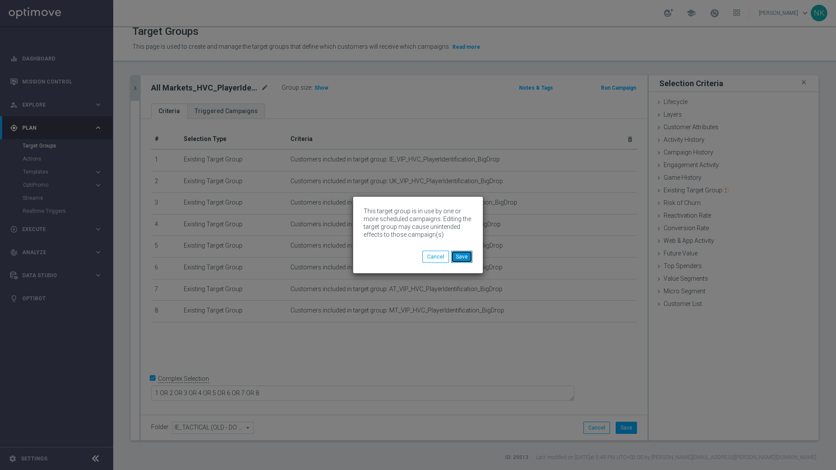
click at [462, 259] on button "Save" at bounding box center [461, 257] width 21 height 12
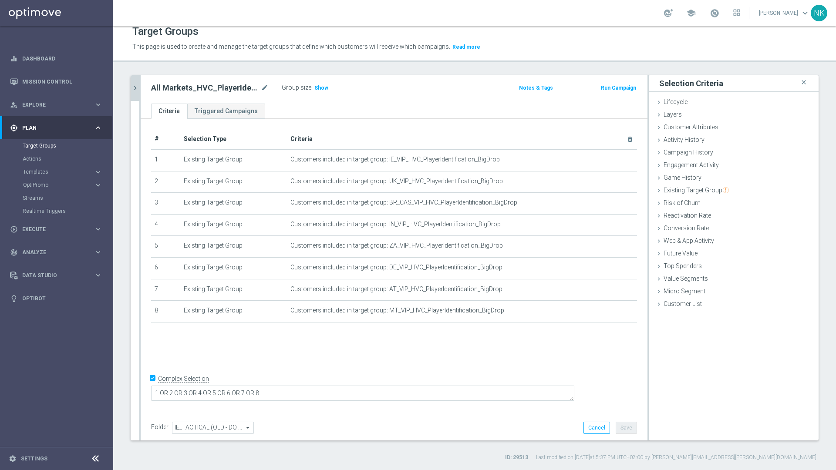
click at [135, 87] on icon "chevron_right" at bounding box center [135, 88] width 8 height 8
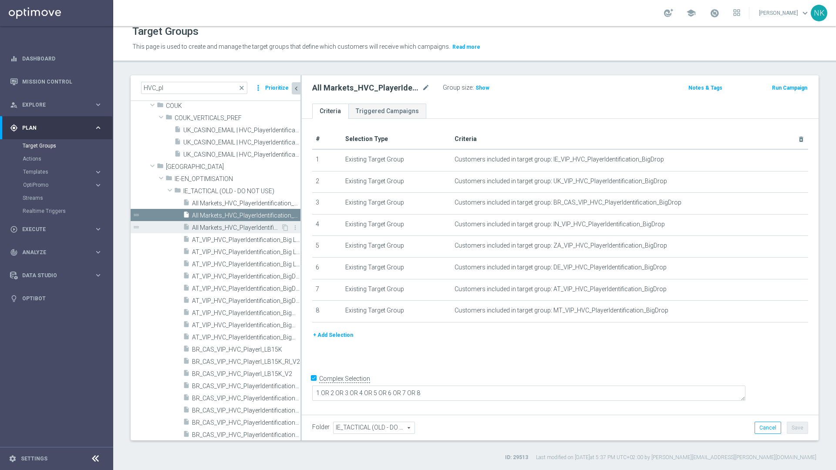
click at [245, 230] on span "All Markets_HVC_PlayerIdentification_BigWin" at bounding box center [236, 227] width 89 height 7
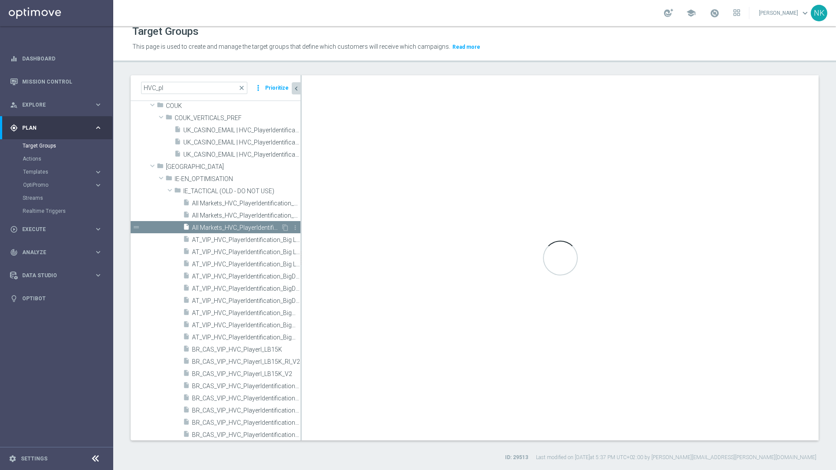
type textarea "1 OR 2 OR 3 OR 4 OR 5 OR 6 OR 7"
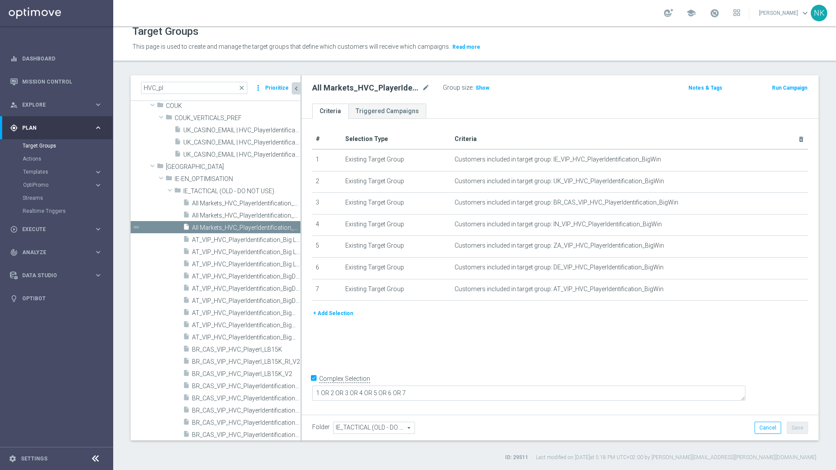
click at [337, 314] on button "+ Add Selection" at bounding box center [333, 314] width 42 height 10
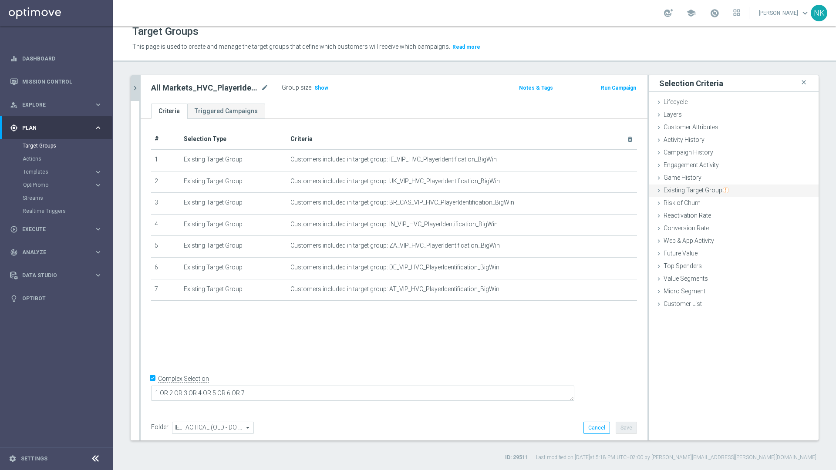
click at [684, 192] on span "Existing Target Group" at bounding box center [695, 190] width 65 height 7
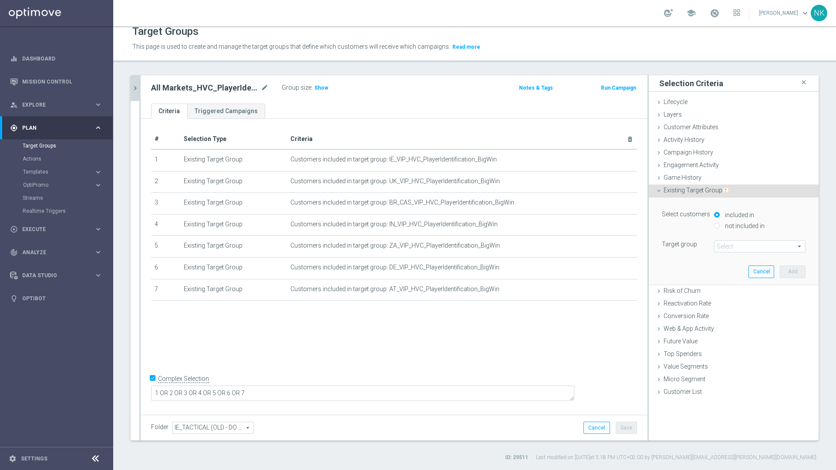
click at [735, 246] on span at bounding box center [759, 246] width 91 height 11
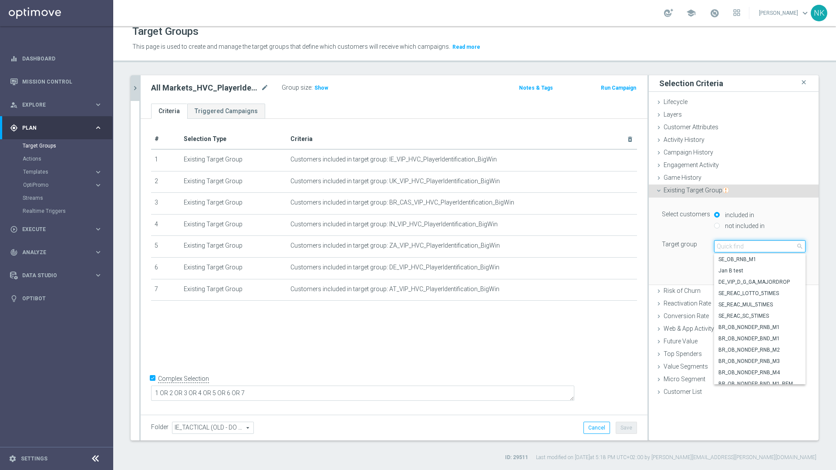
click at [735, 246] on input "search" at bounding box center [759, 246] width 91 height 12
paste input "MT_VIP_HVC_PlayerIdentification_BigWin"
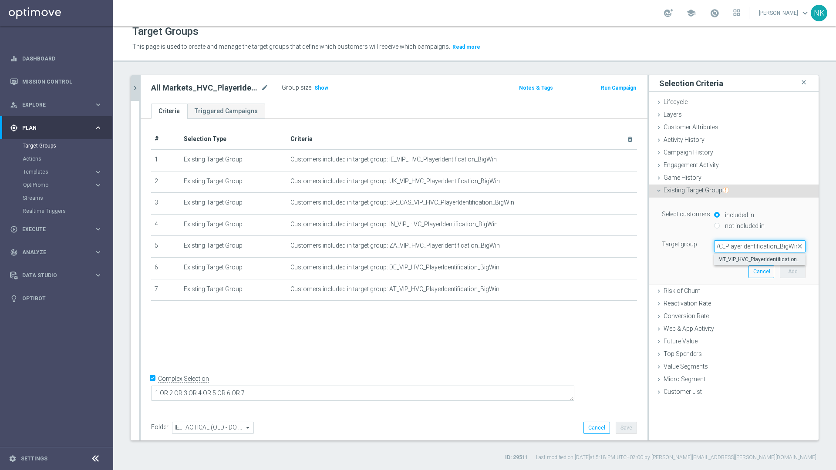
type input "MT_VIP_HVC_PlayerIdentification_BigWin"
click at [736, 256] on span "MT_VIP_HVC_PlayerIdentification_BigWin" at bounding box center [759, 259] width 83 height 7
type input "MT_VIP_HVC_PlayerIdentification_BigWin"
click at [784, 271] on button "Add" at bounding box center [793, 272] width 26 height 12
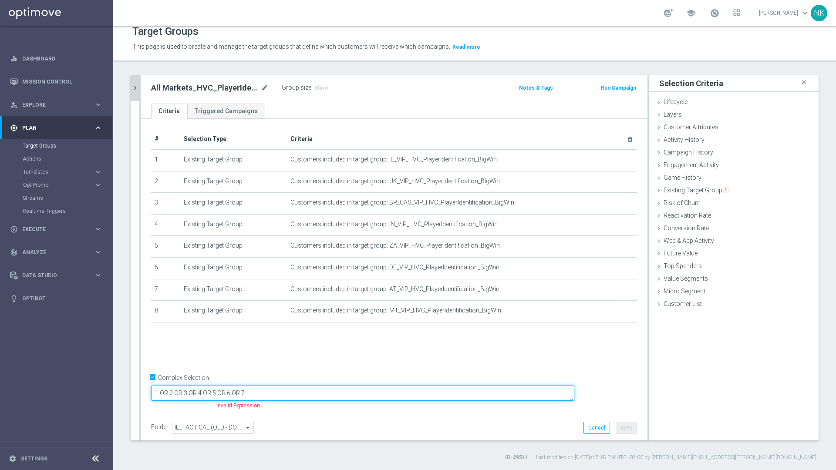
click at [340, 394] on textarea "1 OR 2 OR 3 OR 4 OR 5 OR 6 OR 7" at bounding box center [362, 393] width 423 height 15
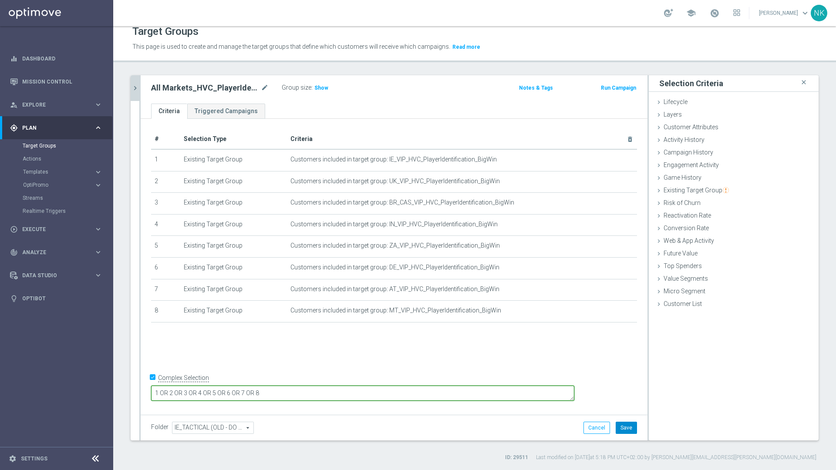
type textarea "1 OR 2 OR 3 OR 4 OR 5 OR 6 OR 7 OR 8"
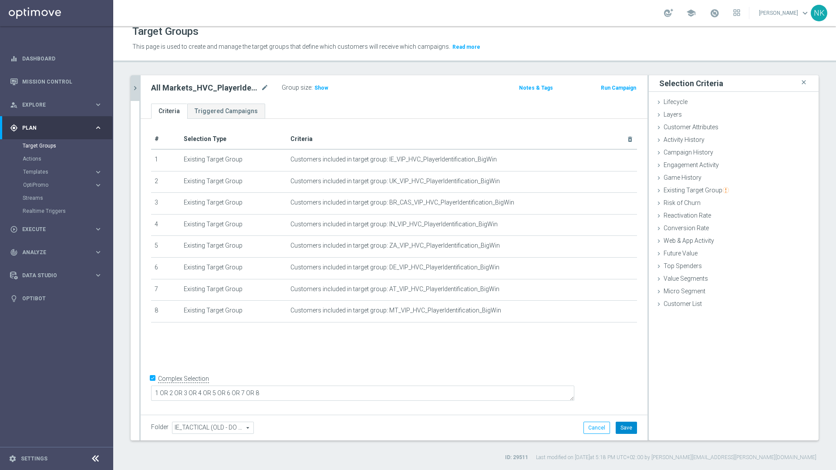
click at [623, 429] on button "Save" at bounding box center [626, 428] width 21 height 12
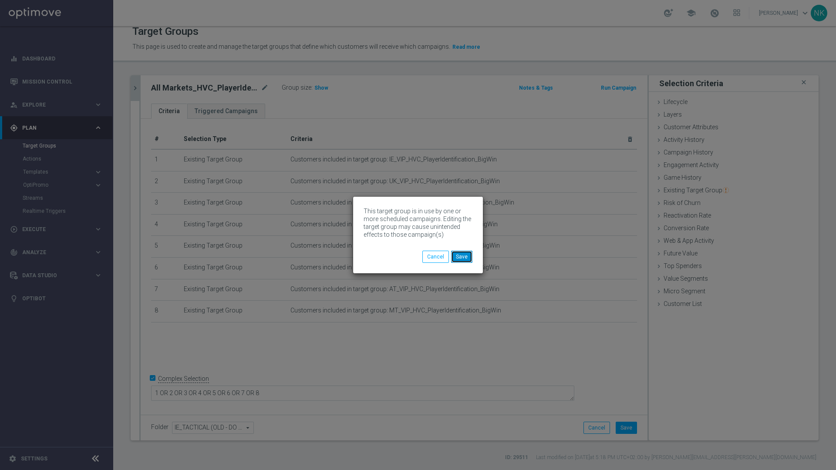
click at [464, 255] on button "Save" at bounding box center [461, 257] width 21 height 12
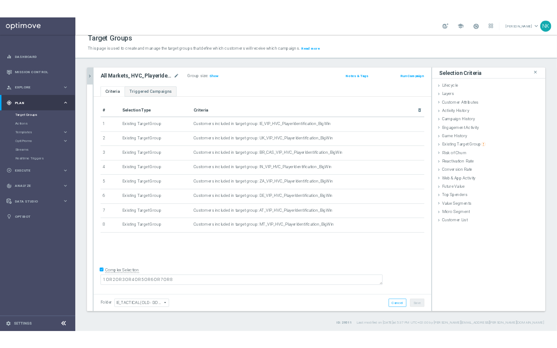
scroll to position [8, 0]
